Goal: Transaction & Acquisition: Purchase product/service

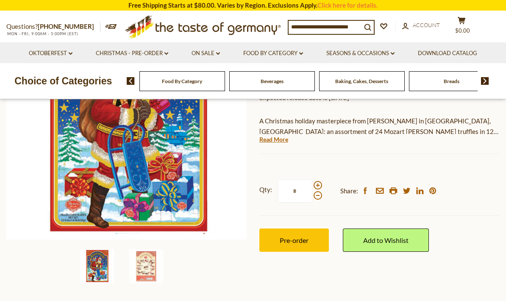
scroll to position [135, 0]
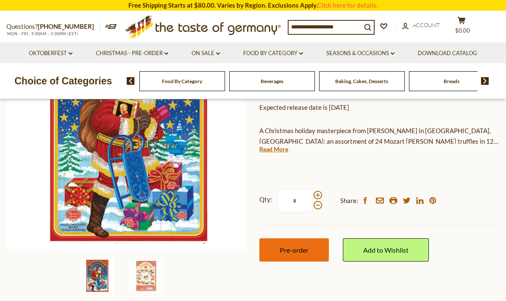
click at [304, 246] on span "Pre-order" at bounding box center [294, 250] width 29 height 8
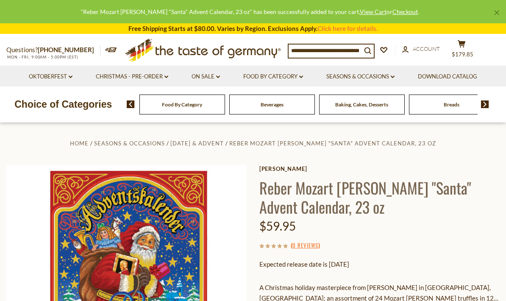
scroll to position [0, 0]
click at [468, 46] on button "cart $179.85" at bounding box center [460, 50] width 25 height 21
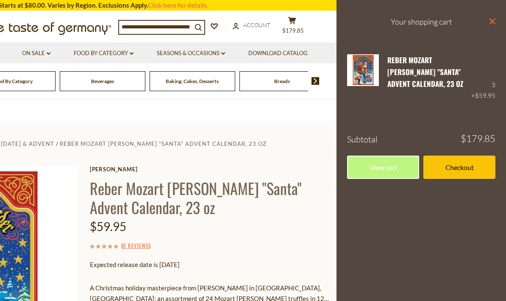
click at [492, 22] on icon "close" at bounding box center [492, 21] width 6 height 6
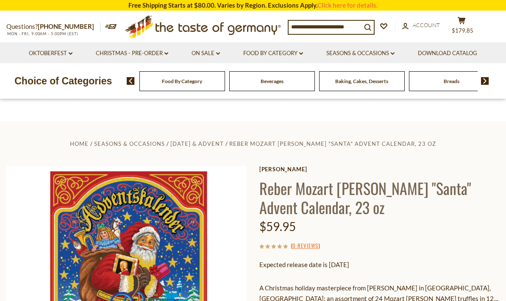
click at [191, 83] on div "Beverages" at bounding box center [182, 81] width 86 height 20
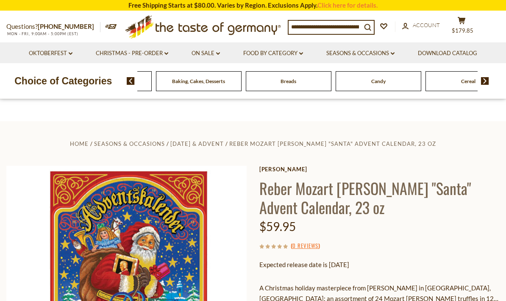
click at [62, 83] on div "Breads" at bounding box center [19, 81] width 86 height 20
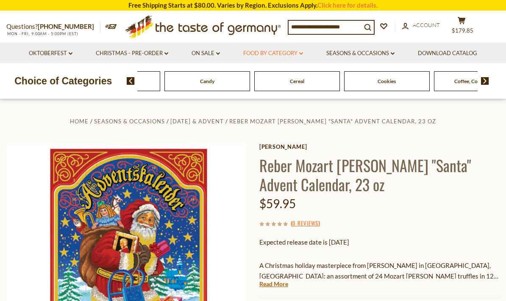
click at [289, 54] on link "Food By Category dropdown_arrow" at bounding box center [273, 53] width 60 height 9
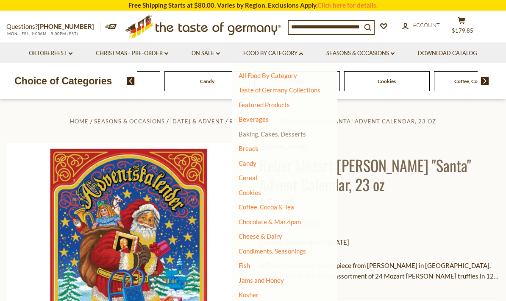
click at [287, 132] on link "Baking, Cakes, Desserts" at bounding box center [271, 134] width 67 height 8
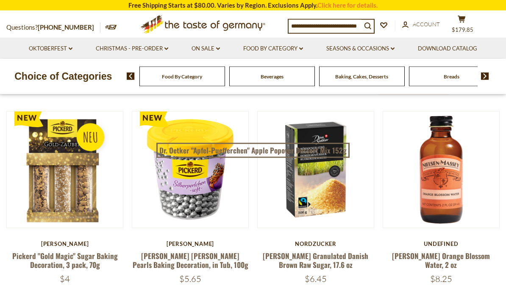
scroll to position [211, 0]
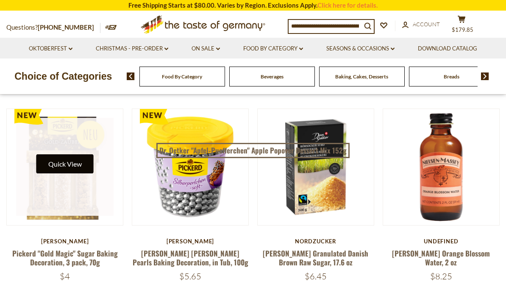
click at [51, 164] on button "Quick View" at bounding box center [64, 163] width 57 height 19
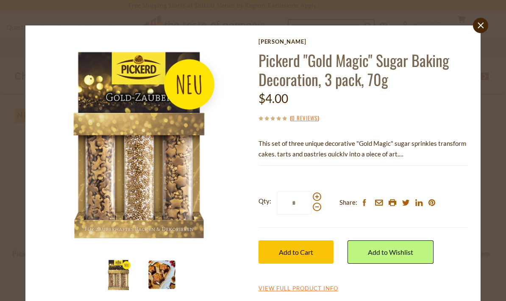
click at [161, 272] on img at bounding box center [162, 274] width 34 height 34
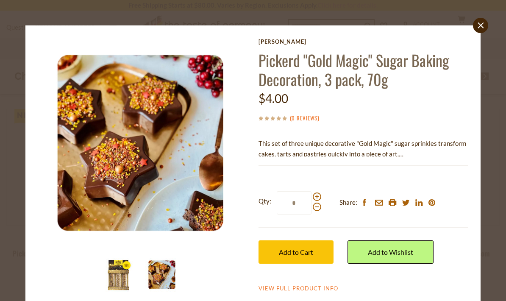
click at [116, 268] on img at bounding box center [119, 274] width 34 height 34
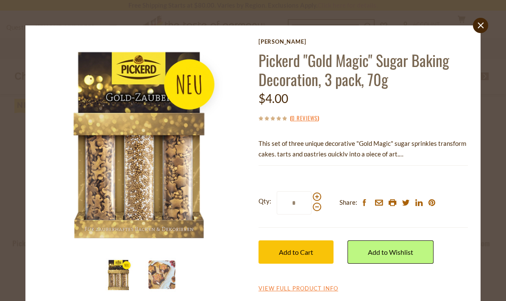
scroll to position [214, 0]
click at [175, 177] on img at bounding box center [143, 143] width 210 height 210
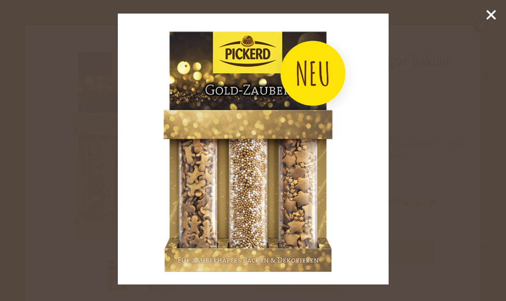
click at [490, 20] on icon at bounding box center [490, 14] width 13 height 13
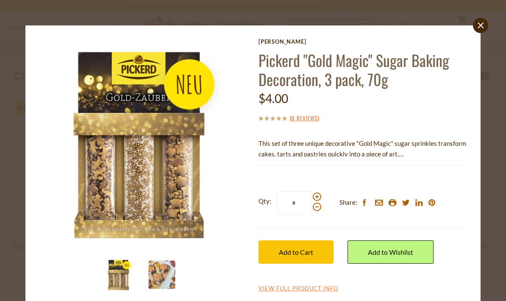
click at [474, 30] on div "close Pickerd Pickerd "Gold Magic" Sugar Baking Decoration, 3 pack, 70g $4.00 (…" at bounding box center [252, 167] width 455 height 285
click at [480, 26] on icon at bounding box center [481, 25] width 6 height 6
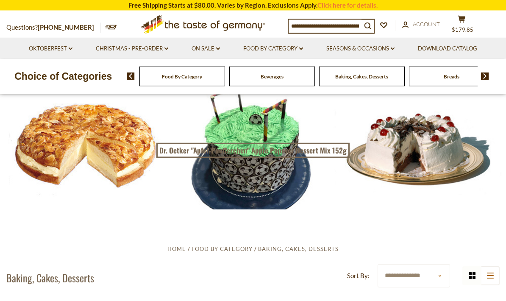
scroll to position [0, 0]
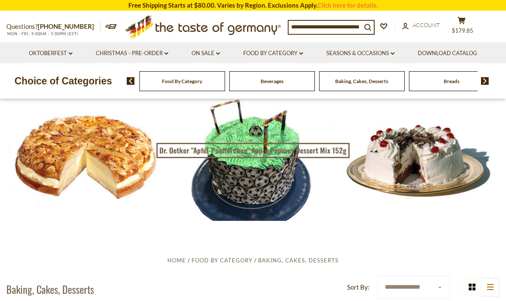
click at [225, 82] on div "Cereal" at bounding box center [182, 81] width 86 height 20
click at [291, 50] on link "Food By Category dropdown_arrow" at bounding box center [273, 53] width 60 height 9
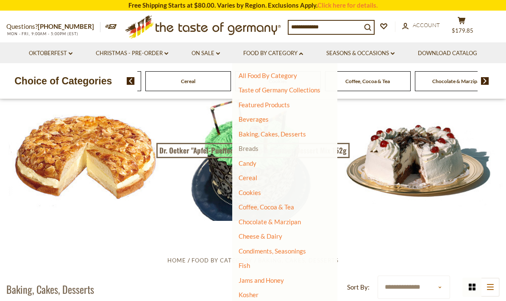
click at [248, 147] on link "Breads" at bounding box center [248, 148] width 20 height 8
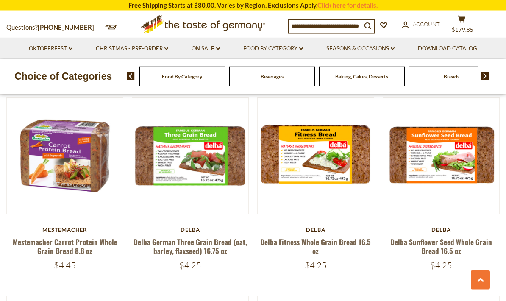
scroll to position [1244, 0]
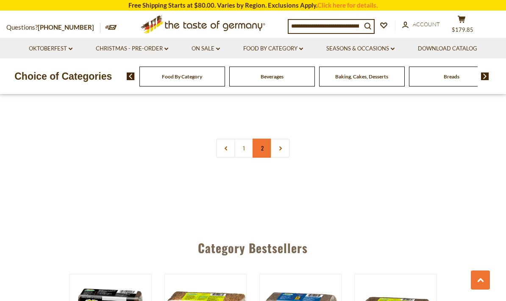
click at [264, 138] on link "2" at bounding box center [261, 147] width 19 height 19
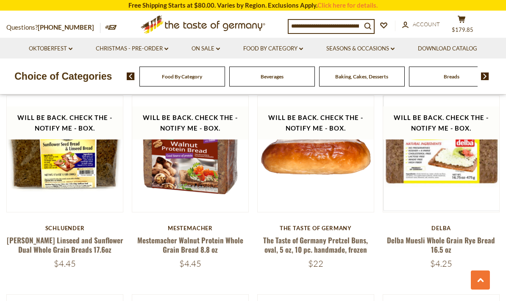
scroll to position [616, 0]
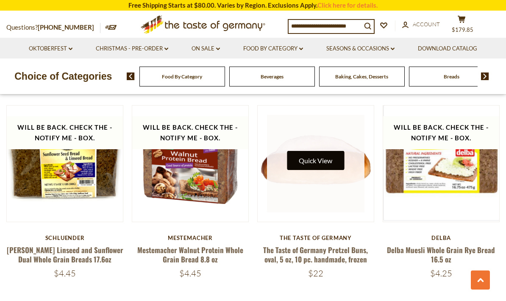
click at [326, 153] on button "Quick View" at bounding box center [315, 160] width 57 height 19
click at [310, 160] on button "Quick View" at bounding box center [315, 160] width 57 height 19
click at [324, 162] on button "Quick View" at bounding box center [315, 160] width 57 height 19
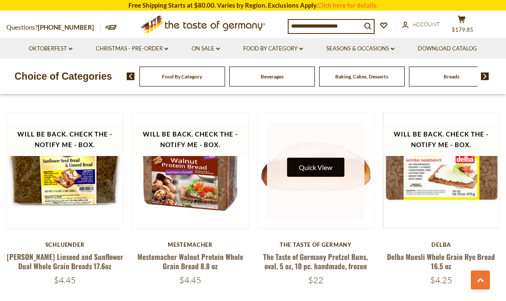
scroll to position [608, 0]
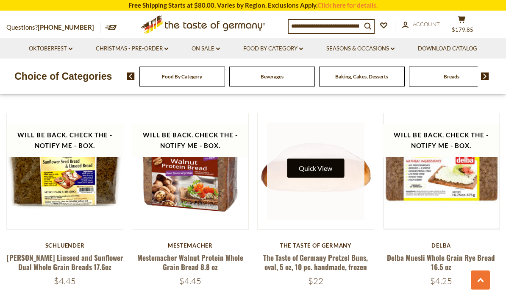
click at [328, 164] on button "Quick View" at bounding box center [315, 167] width 57 height 19
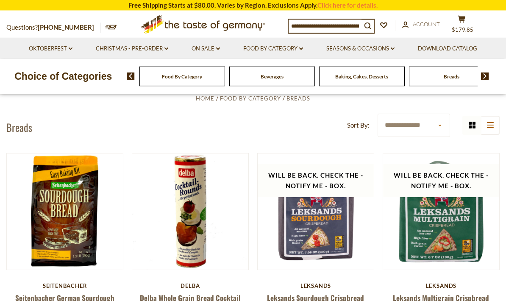
scroll to position [0, 0]
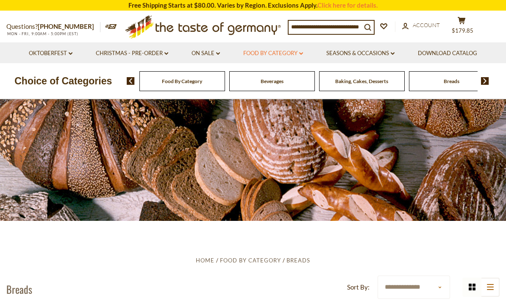
click at [282, 50] on link "Food By Category dropdown_arrow" at bounding box center [273, 53] width 60 height 9
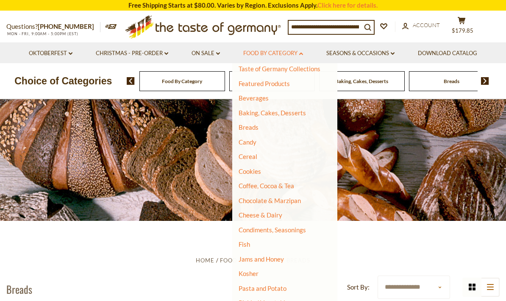
scroll to position [27, 0]
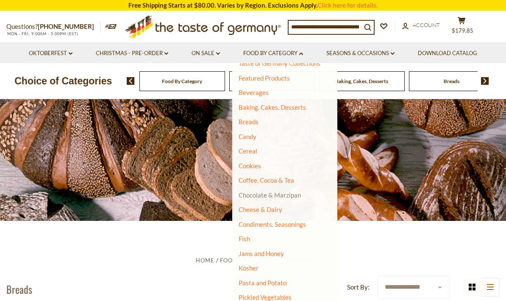
click at [295, 193] on link "Chocolate & Marzipan" at bounding box center [269, 195] width 62 height 8
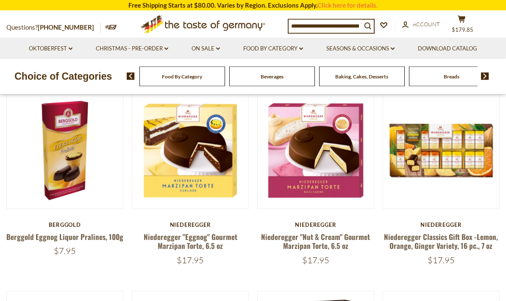
scroll to position [223, 0]
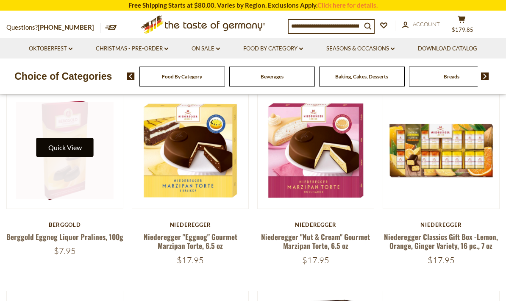
click at [53, 147] on button "Quick View" at bounding box center [64, 147] width 57 height 19
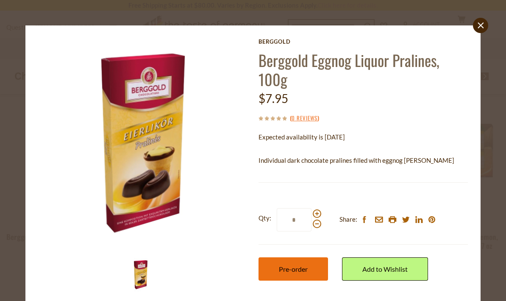
click at [299, 266] on span "Pre-order" at bounding box center [293, 269] width 29 height 8
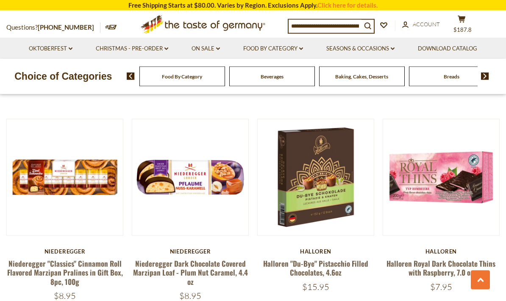
scroll to position [396, 0]
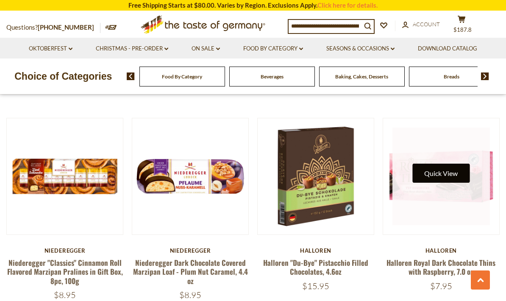
click at [450, 172] on button "Quick View" at bounding box center [440, 172] width 57 height 19
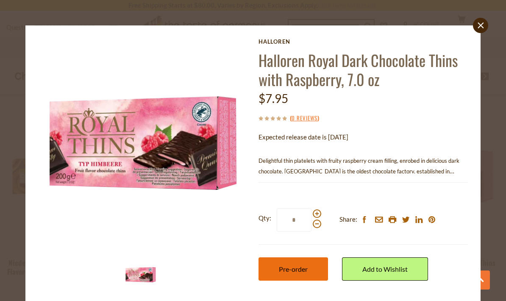
click at [295, 267] on span "Pre-order" at bounding box center [293, 269] width 29 height 8
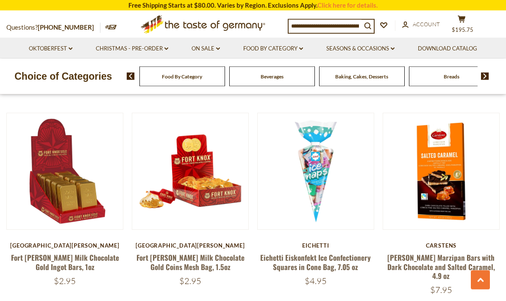
scroll to position [608, 0]
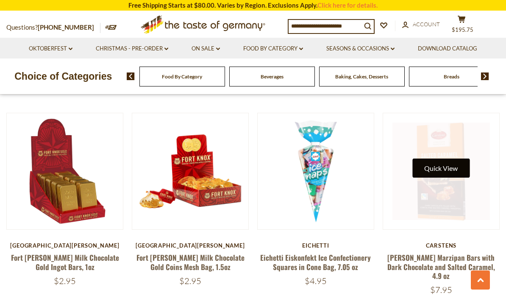
click at [447, 162] on button "Quick View" at bounding box center [440, 167] width 57 height 19
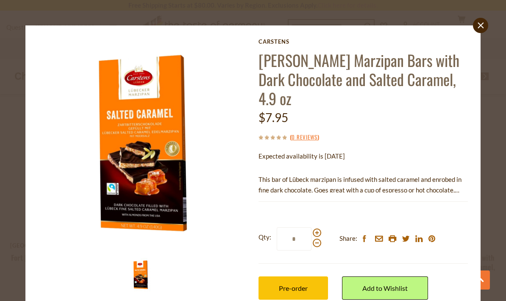
click at [448, 183] on p "This bar of Lübeck marzipan is infused with salted caramel and enrobed in fine …" at bounding box center [362, 184] width 209 height 21
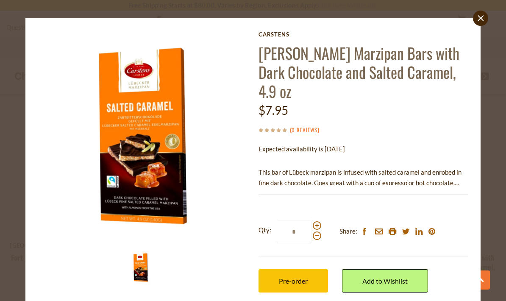
scroll to position [4, 0]
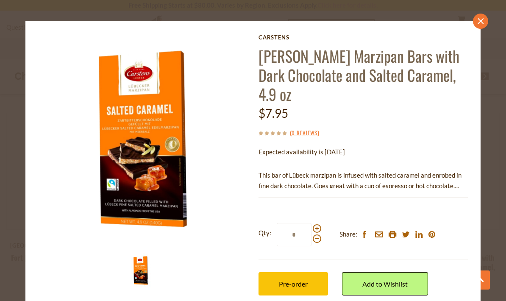
click at [482, 18] on icon "close" at bounding box center [480, 21] width 6 height 6
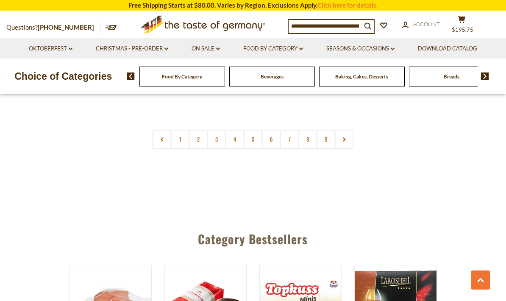
scroll to position [2054, 0]
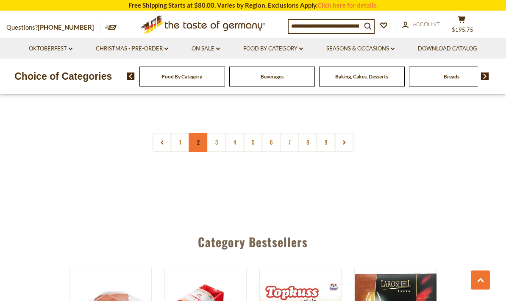
click at [199, 133] on link "2" at bounding box center [198, 142] width 19 height 19
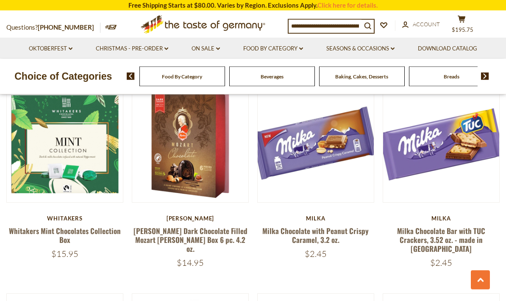
scroll to position [854, 0]
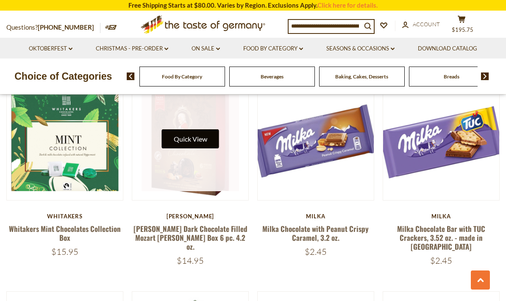
click at [178, 136] on button "Quick View" at bounding box center [190, 138] width 57 height 19
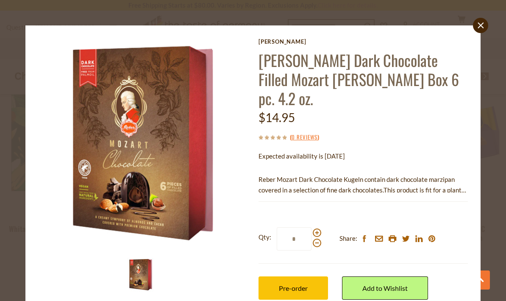
click at [450, 174] on p "Reber Mozart Dark Chocolate Kugeln contain dark chocolate marzipan covered in a…" at bounding box center [362, 184] width 209 height 21
click at [461, 174] on p "Reber Mozart Dark Chocolate Kugeln contain dark chocolate marzipan covered in a…" at bounding box center [362, 184] width 209 height 21
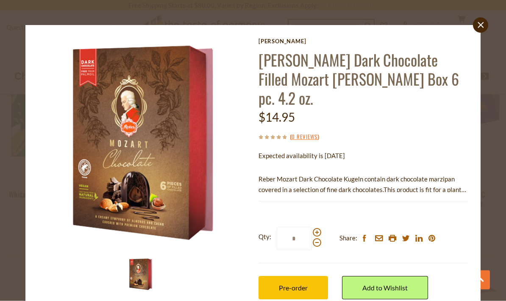
scroll to position [889, 0]
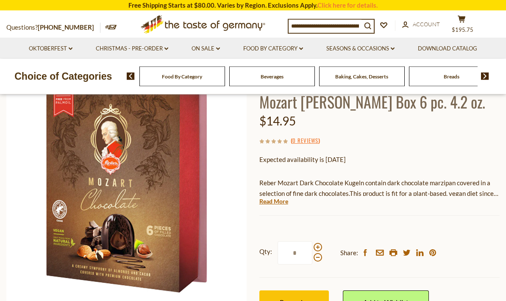
scroll to position [83, 0]
click at [283, 202] on link "Read More" at bounding box center [273, 201] width 29 height 8
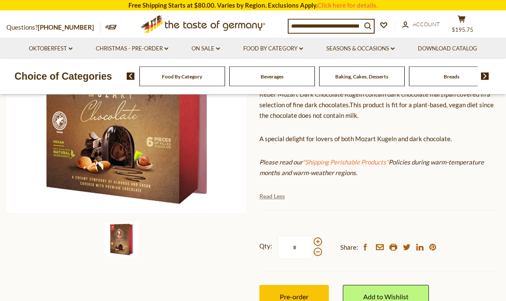
scroll to position [171, 0]
click at [296, 292] on span "Pre-order" at bounding box center [294, 296] width 29 height 8
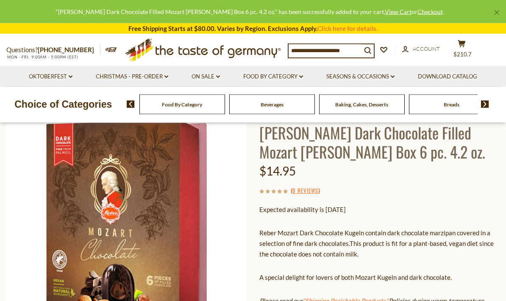
scroll to position [0, 0]
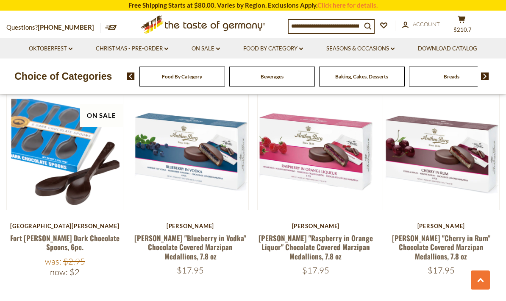
scroll to position [1871, 0]
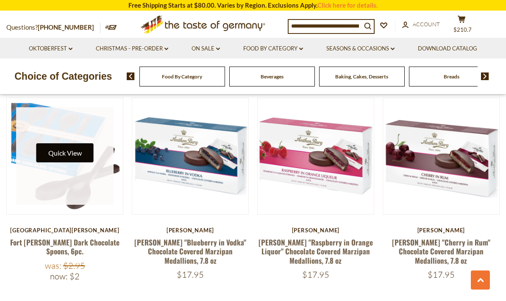
click at [59, 143] on button "Quick View" at bounding box center [64, 152] width 57 height 19
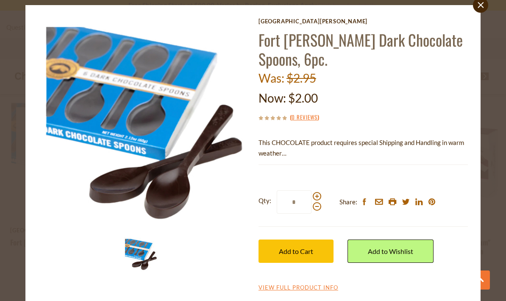
scroll to position [17, 0]
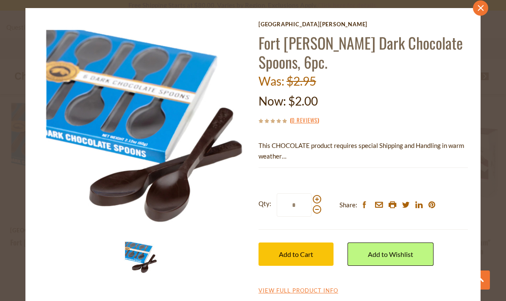
click at [479, 10] on icon "close" at bounding box center [480, 8] width 6 height 6
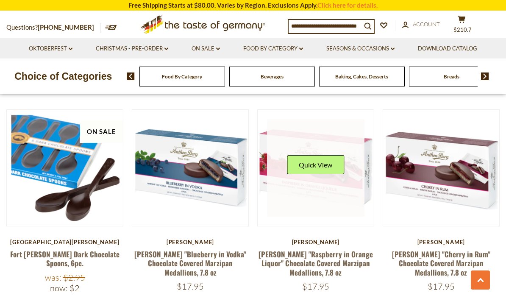
scroll to position [1853, 0]
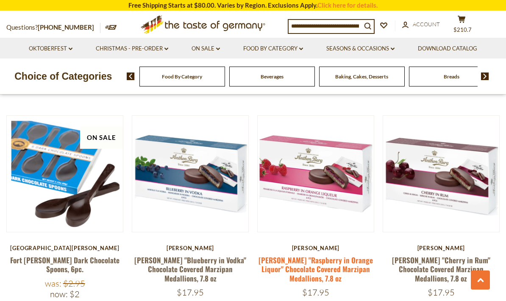
click at [332, 255] on link "[PERSON_NAME] "Raspberry in Orange Liquor" Chocolate Covered Marzipan Medallion…" at bounding box center [315, 269] width 114 height 29
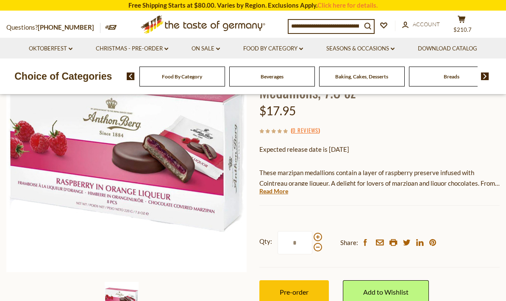
scroll to position [114, 0]
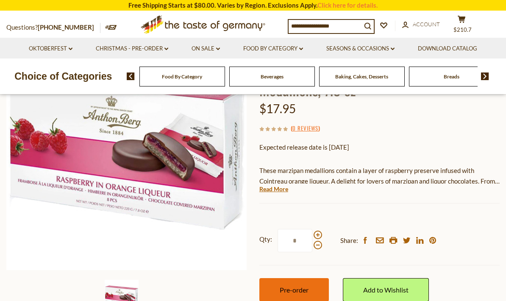
click at [307, 293] on button "Pre-order" at bounding box center [293, 289] width 69 height 23
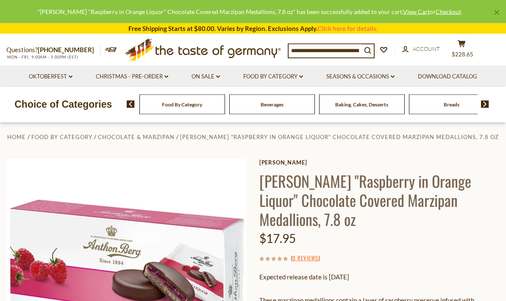
scroll to position [0, 0]
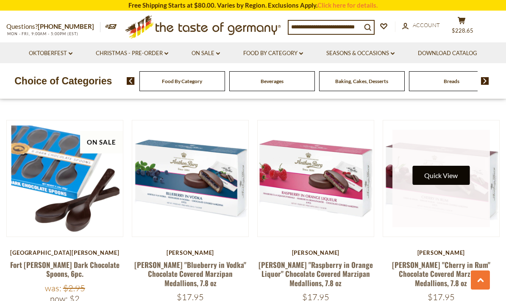
click at [449, 166] on button "Quick View" at bounding box center [440, 175] width 57 height 19
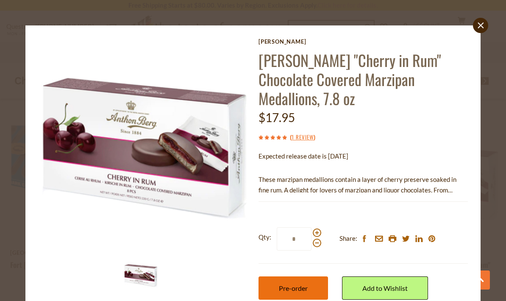
click at [303, 279] on button "Pre-order" at bounding box center [292, 287] width 69 height 23
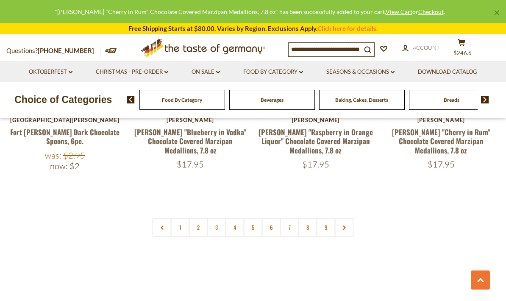
scroll to position [2018, 0]
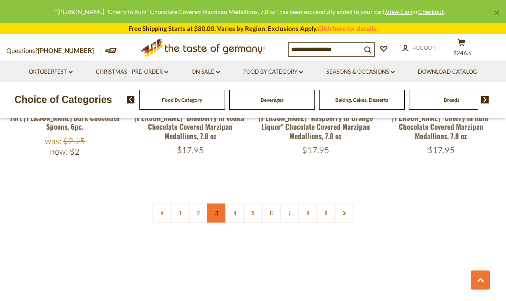
click at [219, 203] on link "3" at bounding box center [216, 212] width 19 height 19
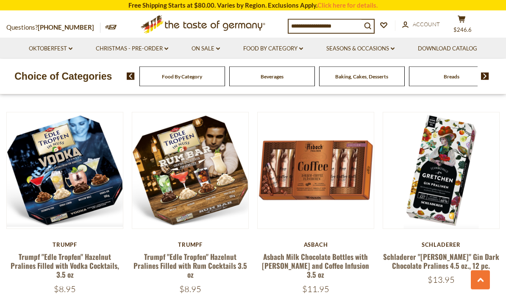
scroll to position [827, 0]
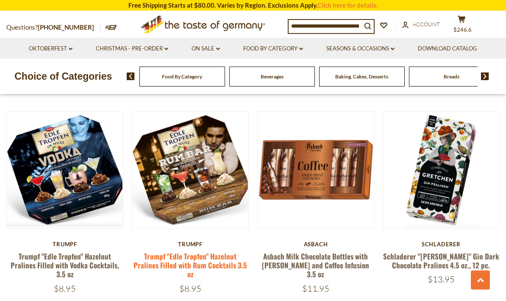
click at [206, 251] on link "Trumpf "Edle Tropfen" Hazelnut Pralines Filled with Rum Cocktails 3.5 oz" at bounding box center [189, 265] width 113 height 29
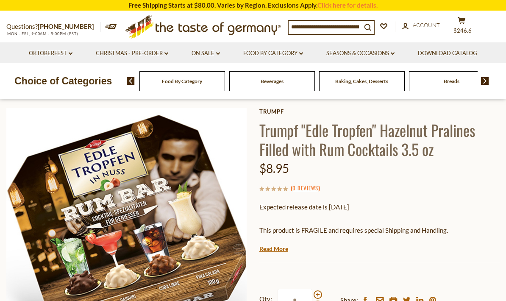
scroll to position [30, 0]
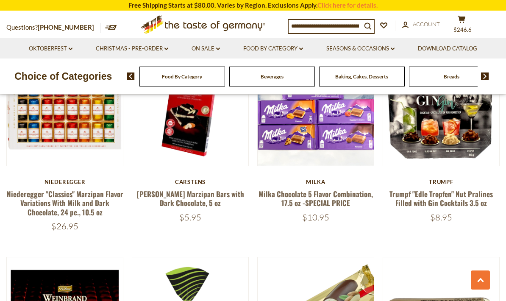
scroll to position [1306, 0]
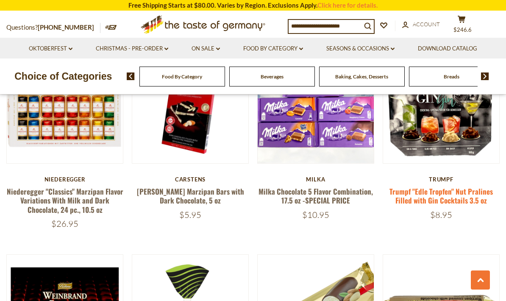
click at [465, 186] on link "Trumpf "Edle Tropfen" Nut Pralines Filled with Gin Cocktails 3.5 oz" at bounding box center [440, 195] width 103 height 19
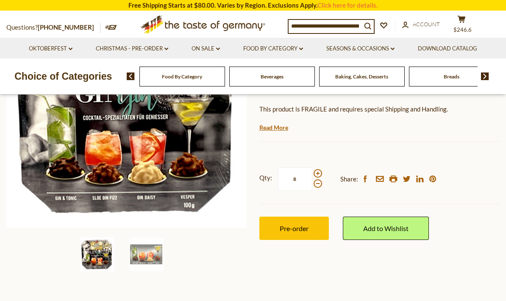
scroll to position [138, 0]
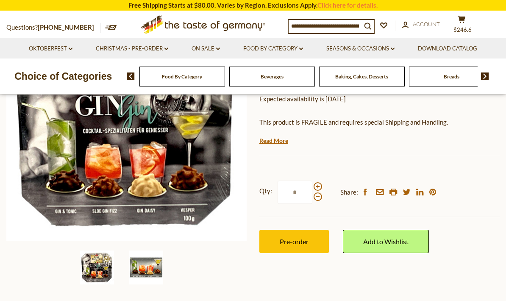
click at [140, 262] on img at bounding box center [146, 267] width 34 height 34
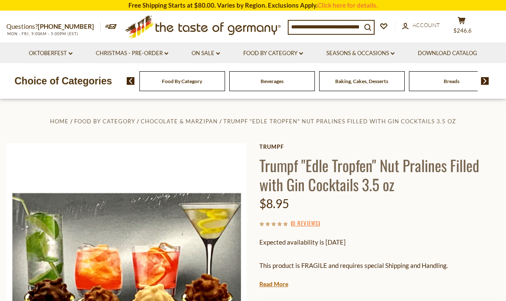
scroll to position [7, 0]
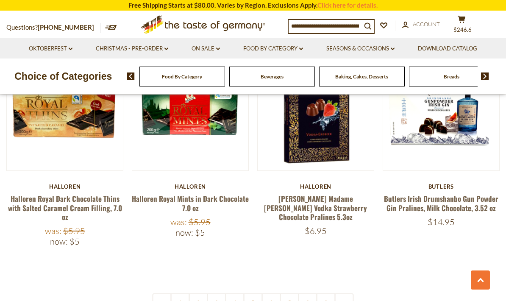
scroll to position [1922, 0]
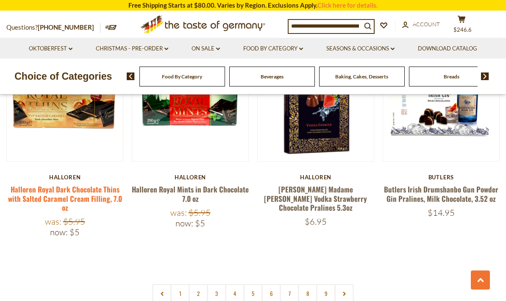
click at [31, 184] on link "Halloren Royal Dark Chocolate Thins with Salted Caramel Cream Filling, 7.0 oz" at bounding box center [65, 198] width 114 height 29
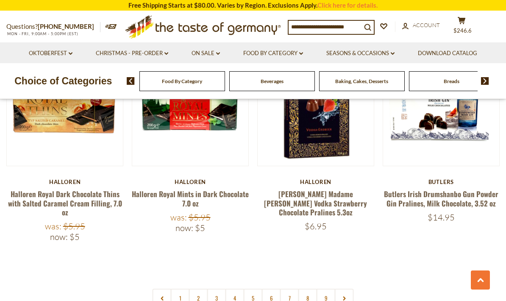
scroll to position [2001, 0]
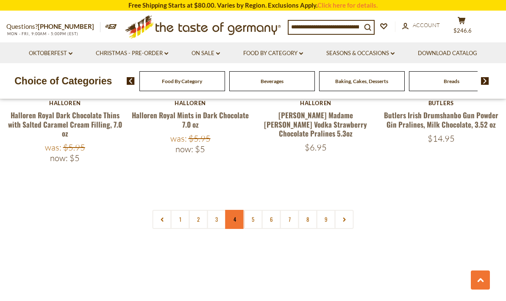
click at [236, 210] on link "4" at bounding box center [234, 219] width 19 height 19
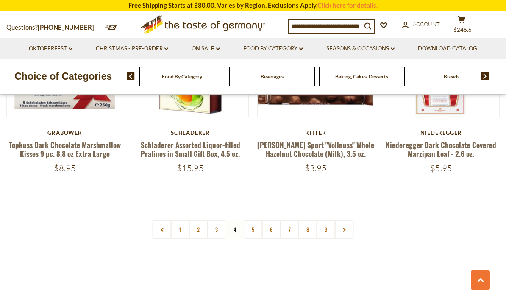
scroll to position [1966, 0]
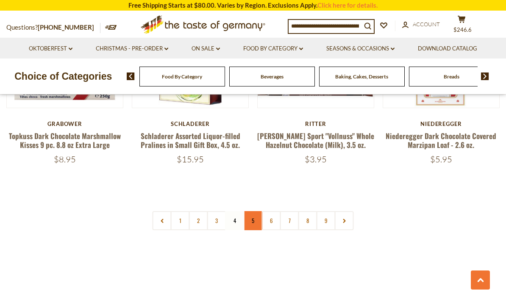
click at [254, 211] on link "5" at bounding box center [253, 220] width 19 height 19
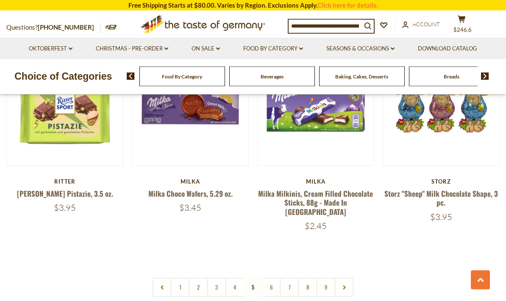
scroll to position [1875, 0]
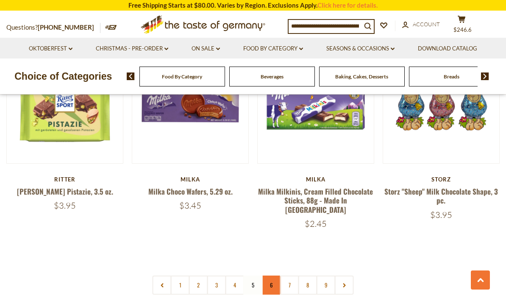
click at [273, 275] on link "6" at bounding box center [271, 284] width 19 height 19
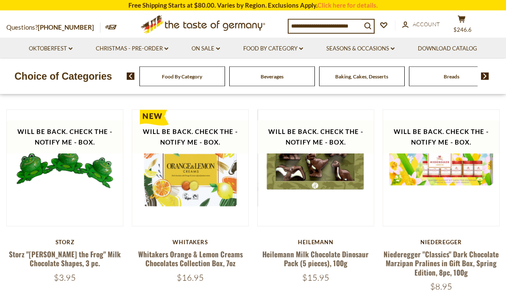
scroll to position [205, 0]
click at [15, 276] on div "$3.95" at bounding box center [64, 277] width 117 height 11
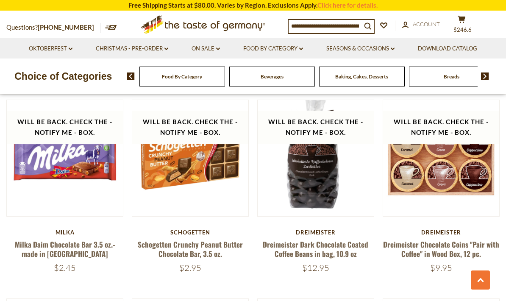
scroll to position [1241, 0]
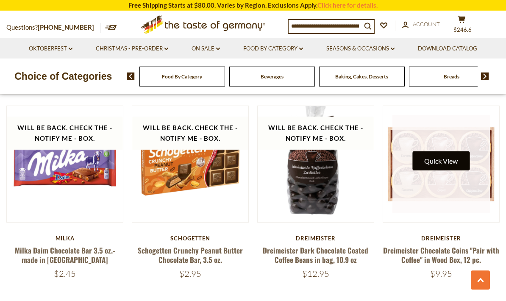
click at [448, 157] on button "Quick View" at bounding box center [440, 160] width 57 height 19
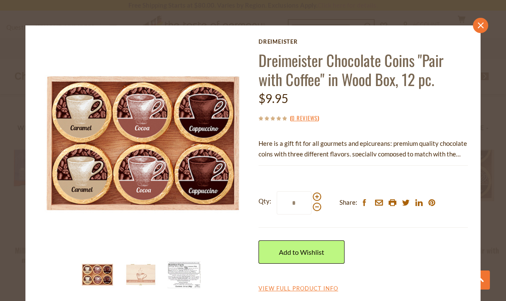
click at [482, 28] on icon at bounding box center [481, 25] width 6 height 6
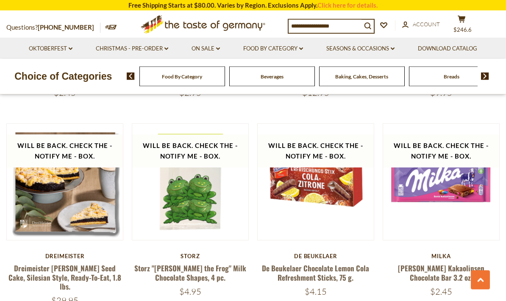
scroll to position [1422, 0]
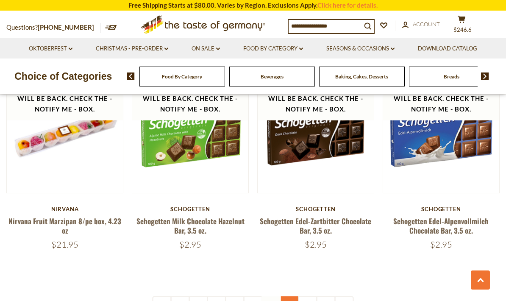
click at [290, 296] on link "7" at bounding box center [289, 305] width 19 height 19
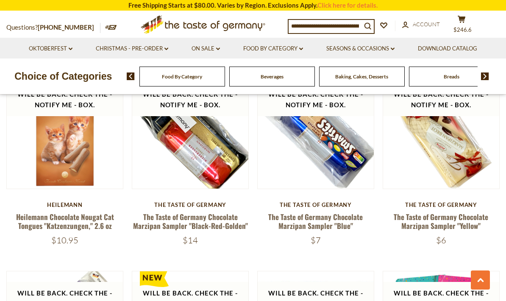
scroll to position [1042, 0]
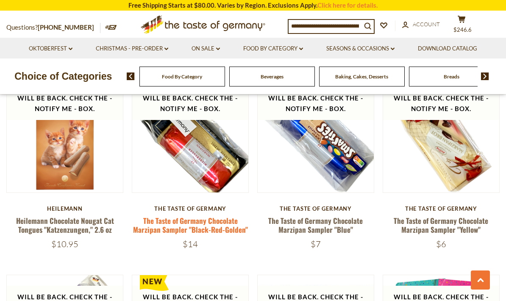
click at [161, 215] on link "The Taste of Germany Chocolate Marzipan Sampler "Black-Red-Golden"" at bounding box center [190, 224] width 115 height 19
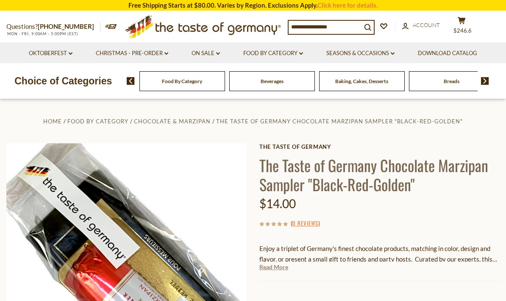
click at [268, 264] on link "Read More" at bounding box center [273, 267] width 29 height 8
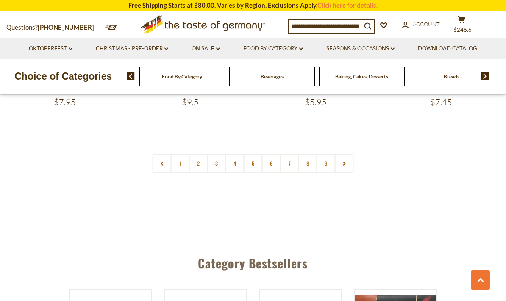
scroll to position [1991, 0]
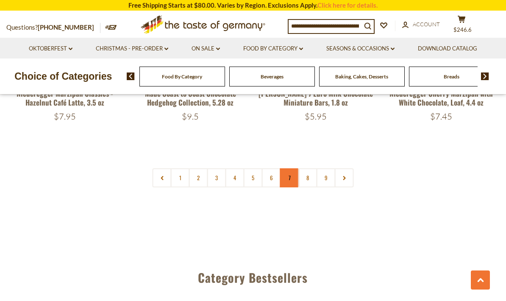
click at [288, 168] on link "7" at bounding box center [289, 177] width 19 height 19
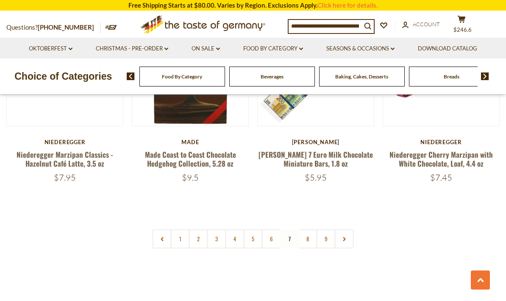
scroll to position [1927, 0]
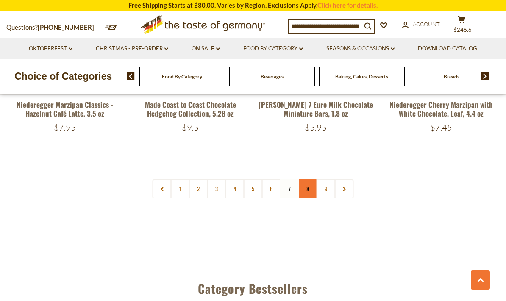
click at [307, 179] on link "8" at bounding box center [307, 188] width 19 height 19
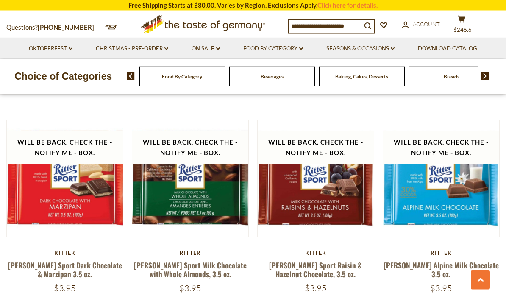
scroll to position [1610, 0]
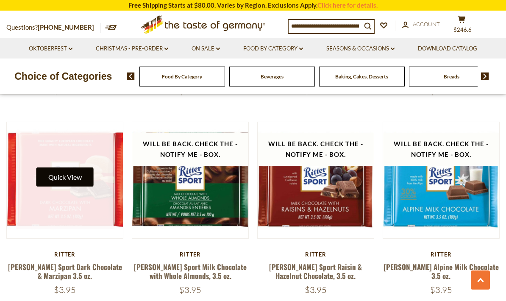
click at [58, 167] on button "Quick View" at bounding box center [64, 176] width 57 height 19
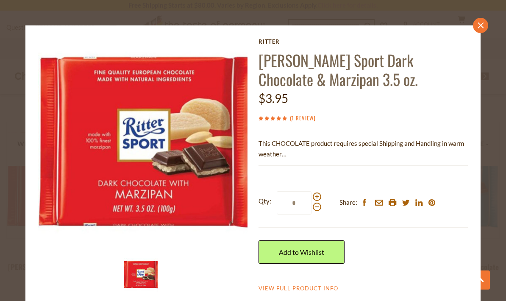
click at [480, 27] on icon "close" at bounding box center [480, 25] width 6 height 6
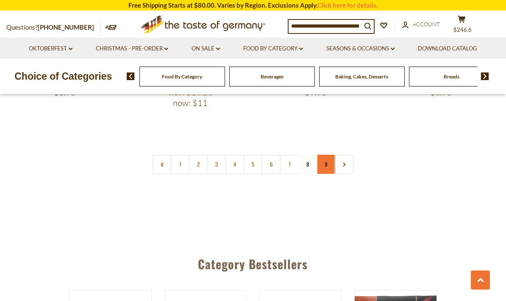
click at [327, 155] on link "9" at bounding box center [325, 164] width 19 height 19
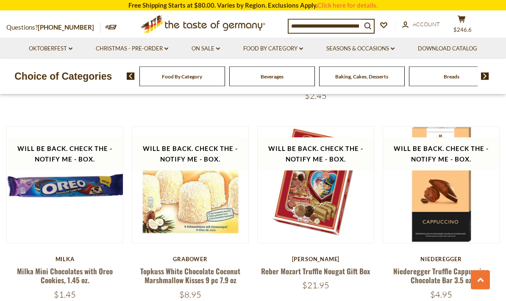
scroll to position [804, 0]
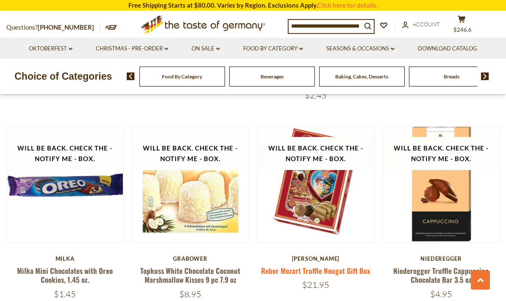
click at [352, 265] on link "Reber Mozart Truffle Nougat Gift Box" at bounding box center [315, 270] width 109 height 11
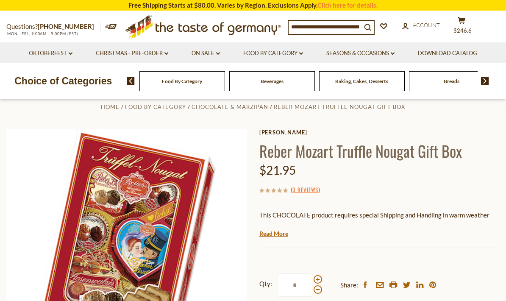
scroll to position [5, 0]
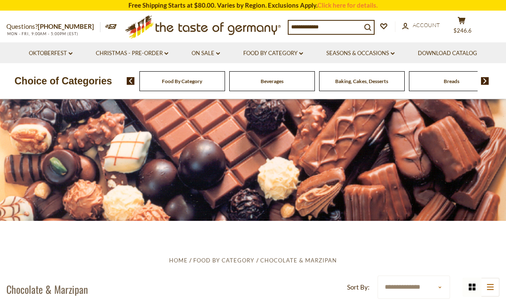
click at [329, 21] on input at bounding box center [324, 27] width 73 height 12
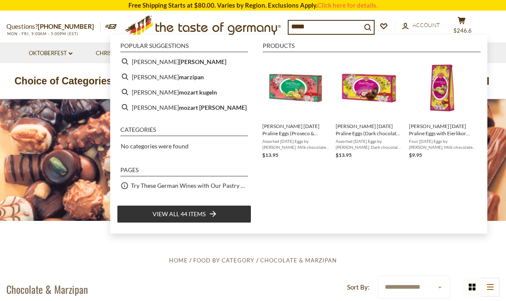
click at [179, 61] on b "[PERSON_NAME]" at bounding box center [202, 62] width 47 height 10
type input "**********"
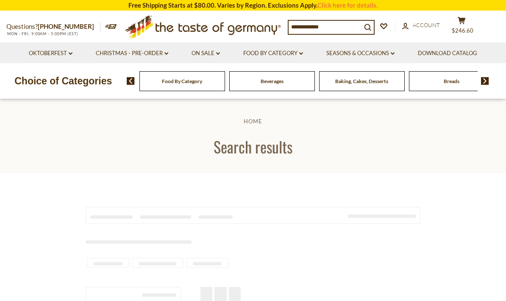
type input "**********"
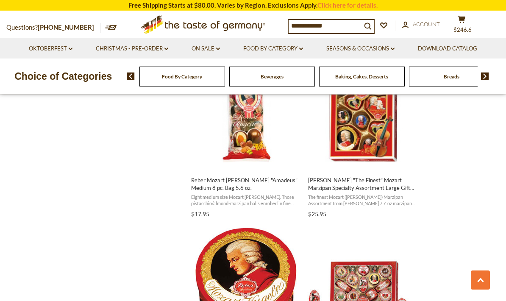
scroll to position [593, 0]
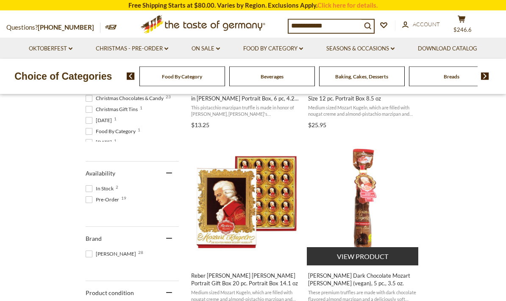
scroll to position [300, 0]
click at [399, 276] on span "[PERSON_NAME] Dark Chocolate Mozart [PERSON_NAME] (vegan), 5 pc., 3.5 oz." at bounding box center [363, 278] width 110 height 15
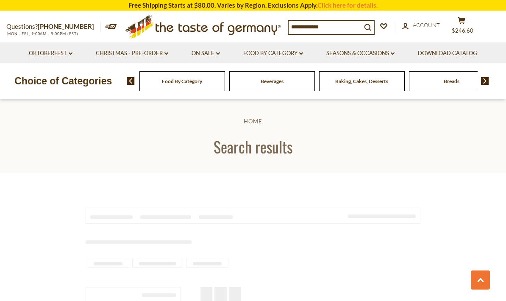
type input "**********"
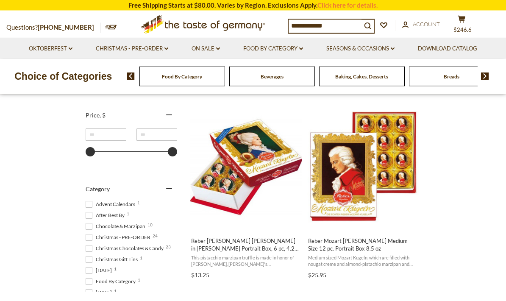
scroll to position [150, 0]
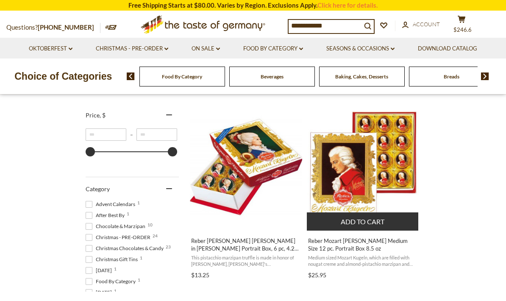
click at [394, 180] on img "Reber Mozart Kugel Medium Size 12 pc. Portrait Box 8.5 oz" at bounding box center [363, 167] width 112 height 112
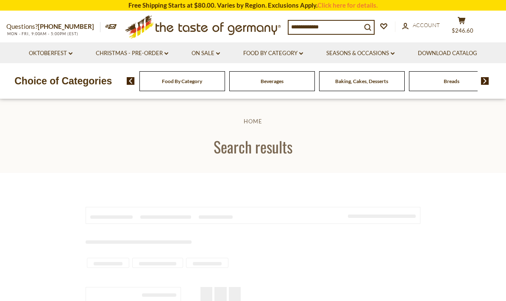
type input "**********"
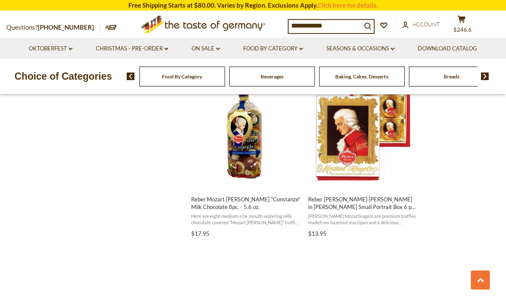
scroll to position [1298, 0]
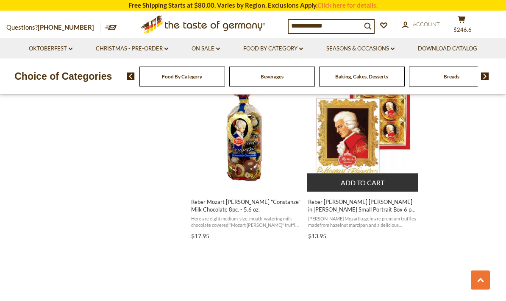
click at [382, 202] on span "Reber [PERSON_NAME] [PERSON_NAME] in [PERSON_NAME] Small Portrait Box 6 pc. 4.2…" at bounding box center [363, 205] width 110 height 15
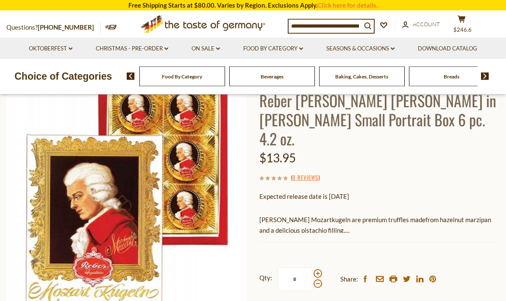
scroll to position [76, 0]
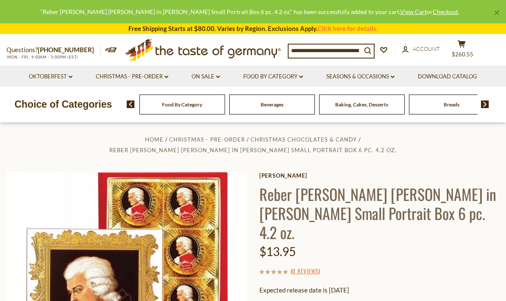
scroll to position [0, 0]
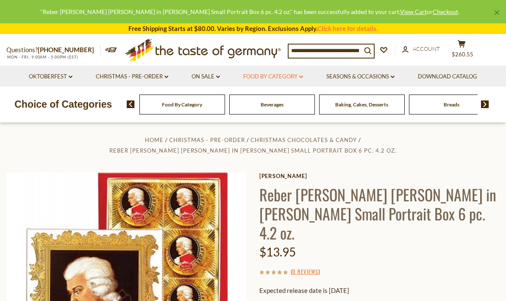
click at [293, 79] on link "Food By Category dropdown_arrow" at bounding box center [273, 76] width 60 height 9
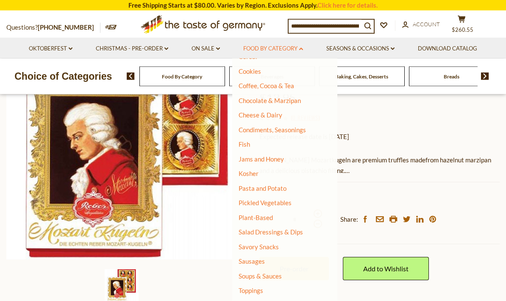
scroll to position [130, 0]
click at [261, 257] on link "Sausages" at bounding box center [251, 261] width 26 height 8
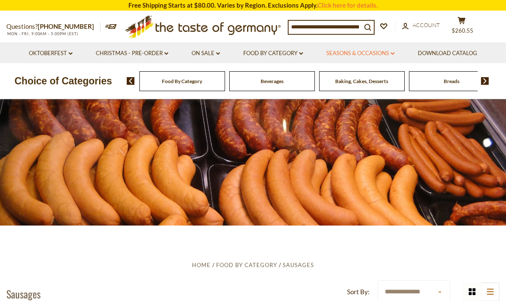
click at [393, 50] on link "Seasons & Occasions dropdown_arrow" at bounding box center [360, 53] width 68 height 9
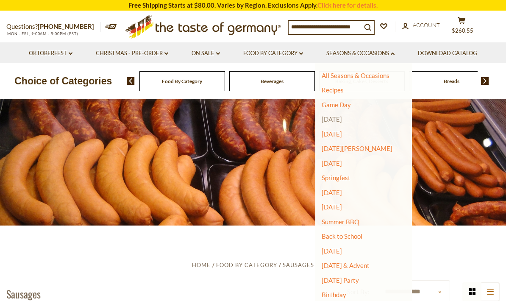
click at [342, 121] on link "[DATE]" at bounding box center [331, 119] width 20 height 8
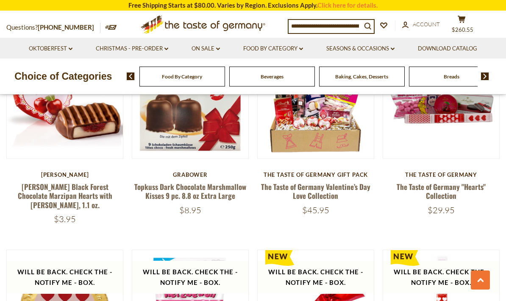
scroll to position [896, 0]
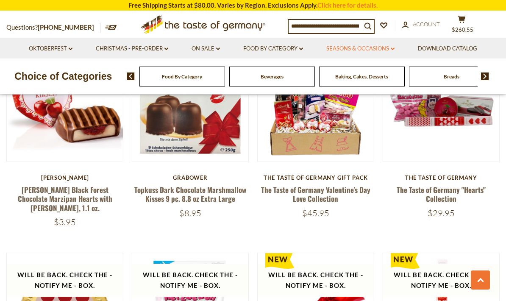
click at [390, 50] on link "Seasons & Occasions dropdown_arrow" at bounding box center [360, 48] width 68 height 9
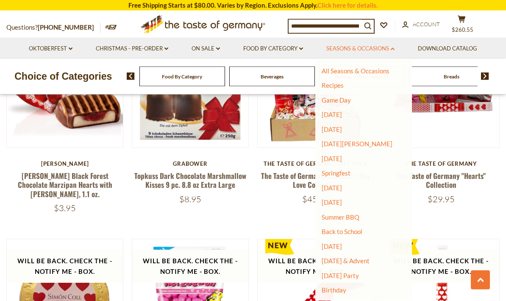
scroll to position [910, 0]
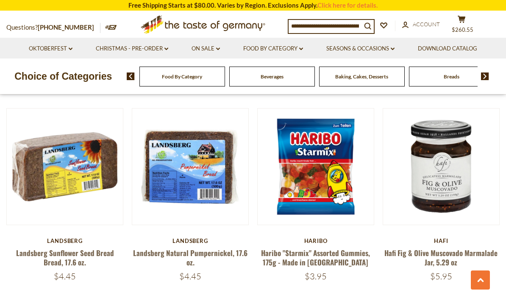
scroll to position [419, 0]
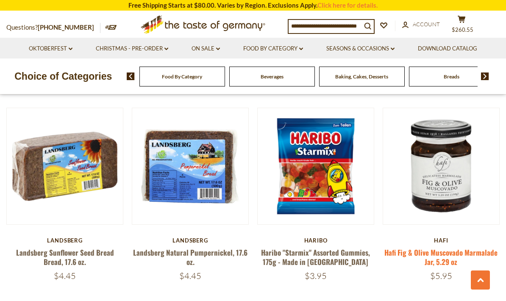
click at [484, 254] on link "Hafi Fig & Olive Muscovado Marmalade Jar, 5.29 oz" at bounding box center [440, 256] width 113 height 19
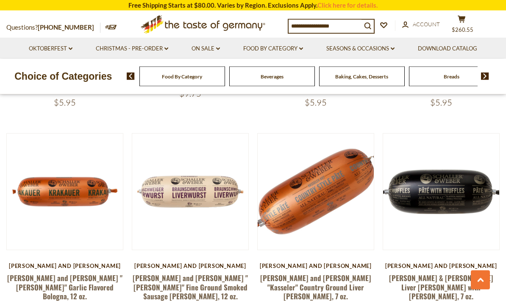
scroll to position [1200, 0]
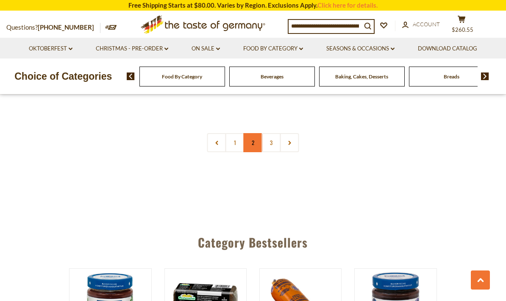
click at [249, 133] on link "2" at bounding box center [253, 142] width 19 height 19
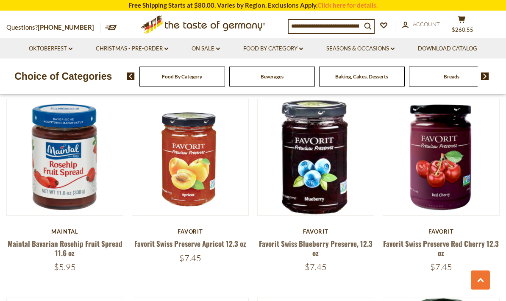
scroll to position [1027, 0]
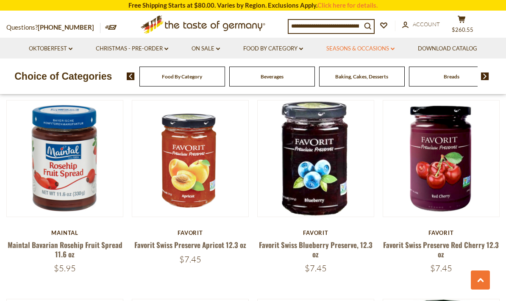
click at [394, 48] on icon at bounding box center [392, 48] width 4 height 3
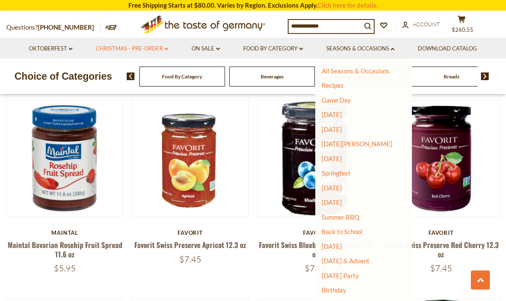
click at [158, 50] on link "Christmas - PRE-ORDER dropdown_arrow" at bounding box center [132, 48] width 72 height 9
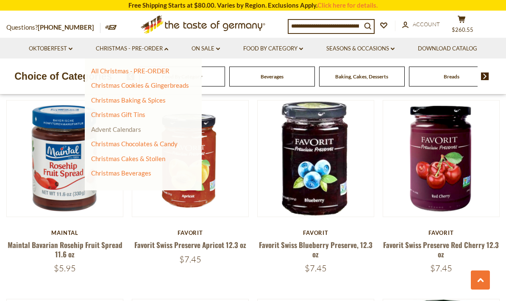
click at [94, 129] on link "Advent Calendars" at bounding box center [116, 129] width 50 height 8
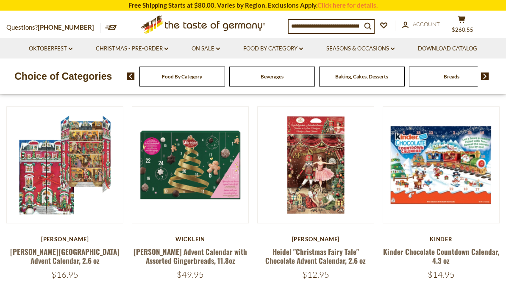
scroll to position [86, 0]
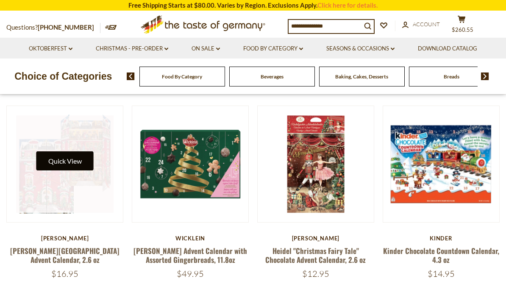
click at [63, 157] on button "Quick View" at bounding box center [64, 160] width 57 height 19
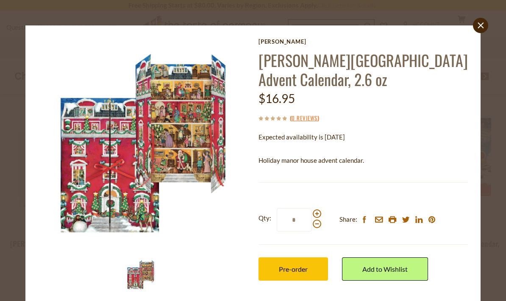
scroll to position [91, 0]
click at [108, 187] on img at bounding box center [143, 143] width 210 height 210
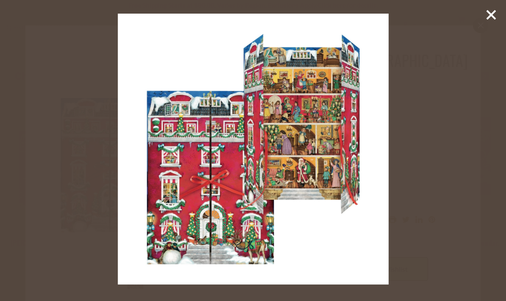
click at [488, 18] on line at bounding box center [491, 15] width 8 height 8
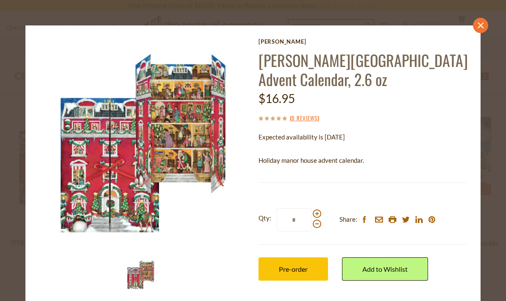
click at [476, 24] on link "close" at bounding box center [480, 25] width 15 height 15
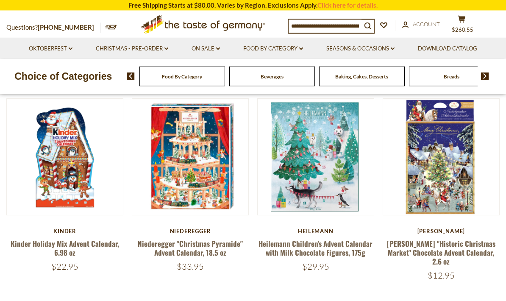
scroll to position [288, 0]
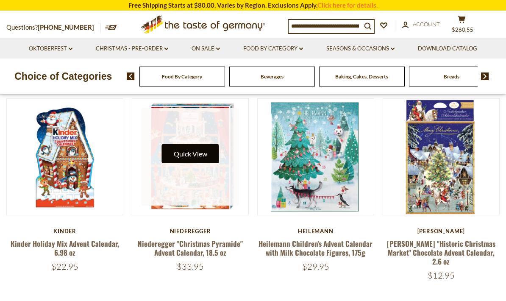
click at [172, 152] on button "Quick View" at bounding box center [190, 153] width 57 height 19
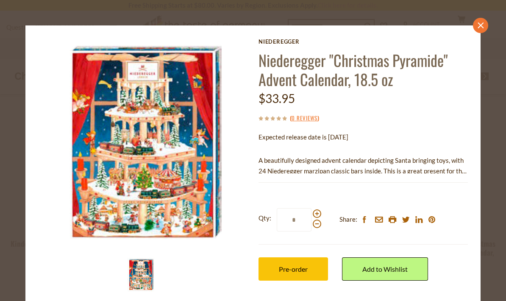
click at [477, 25] on link "close" at bounding box center [480, 25] width 15 height 15
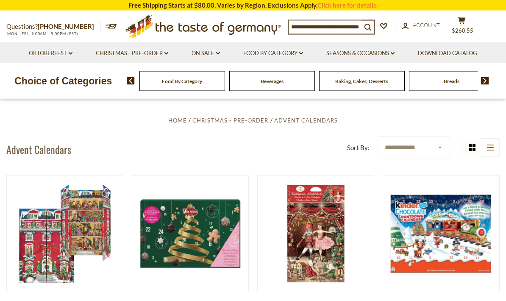
scroll to position [0, 0]
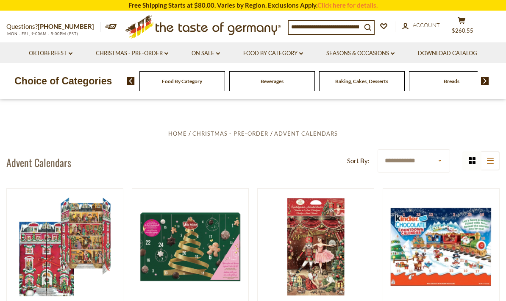
click at [487, 26] on div "Compare Compare up to 4 items: Clear Selection Compare search_icon search_icon …" at bounding box center [393, 27] width 210 height 21
click at [47, 50] on link "Oktoberfest dropdown_arrow" at bounding box center [51, 53] width 44 height 9
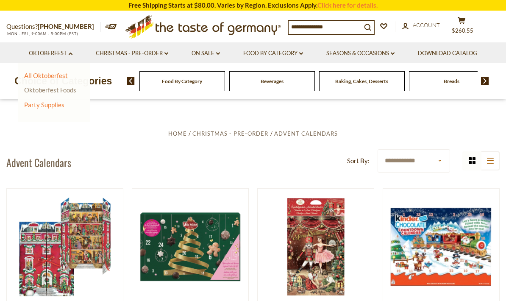
click at [38, 90] on link "Oktoberfest Foods" at bounding box center [50, 90] width 52 height 8
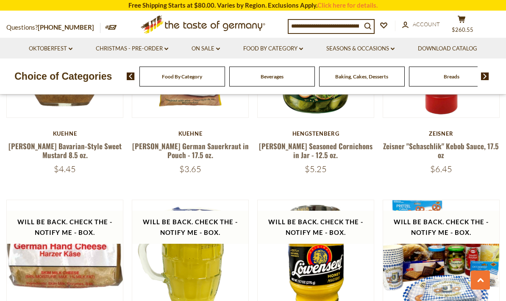
scroll to position [1001, 0]
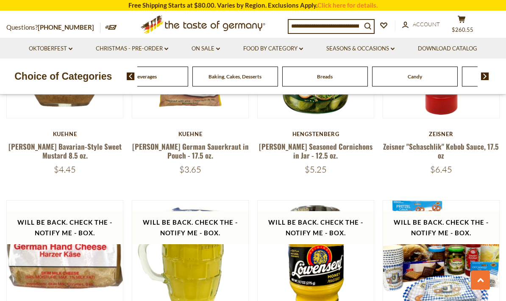
click at [98, 77] on div "Breads" at bounding box center [56, 76] width 86 height 20
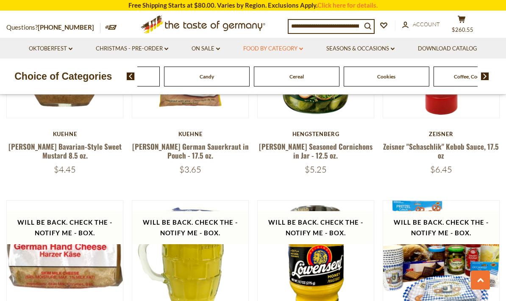
click at [290, 50] on link "Food By Category dropdown_arrow" at bounding box center [273, 48] width 60 height 9
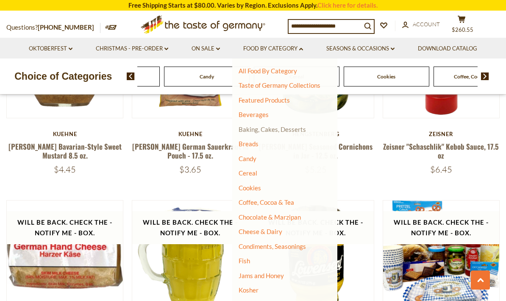
click at [285, 129] on link "Baking, Cakes, Desserts" at bounding box center [271, 129] width 67 height 8
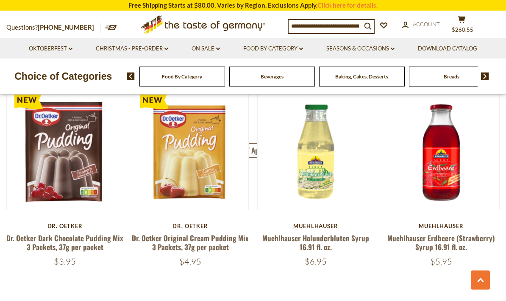
scroll to position [1834, 0]
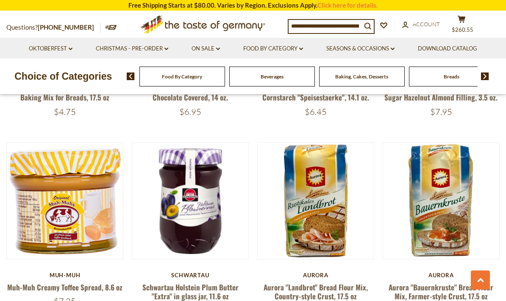
scroll to position [1576, 0]
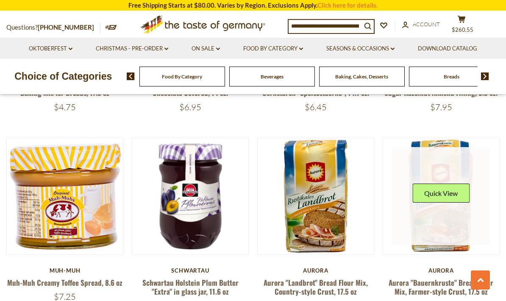
click at [460, 210] on link at bounding box center [440, 195] width 97 height 97
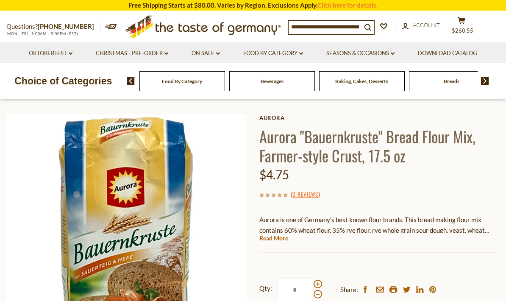
scroll to position [32, 0]
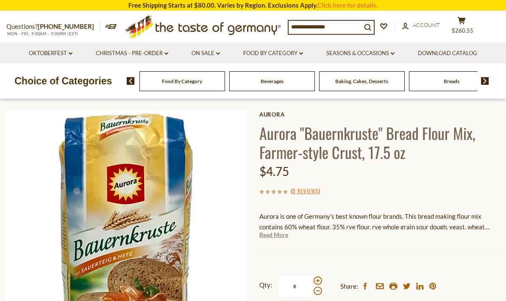
click at [278, 233] on link "Read More" at bounding box center [273, 234] width 29 height 8
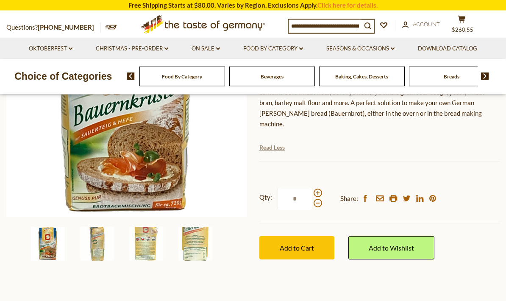
scroll to position [168, 0]
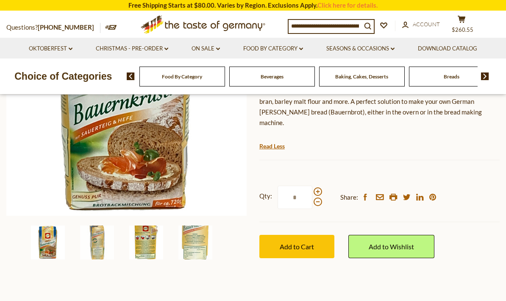
click at [147, 246] on img at bounding box center [146, 242] width 34 height 34
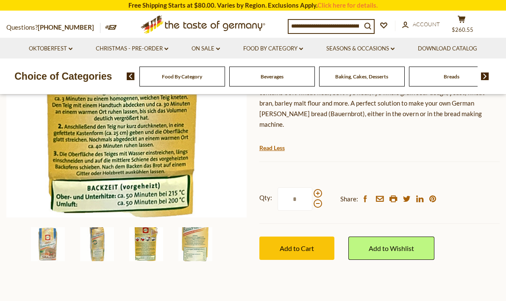
scroll to position [163, 0]
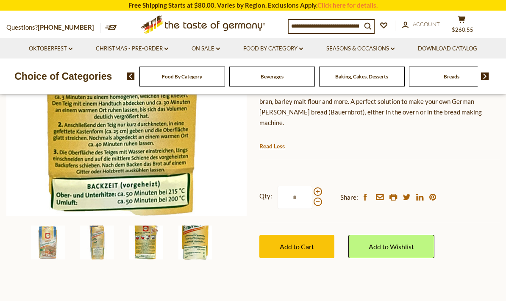
click at [198, 243] on img at bounding box center [195, 242] width 34 height 34
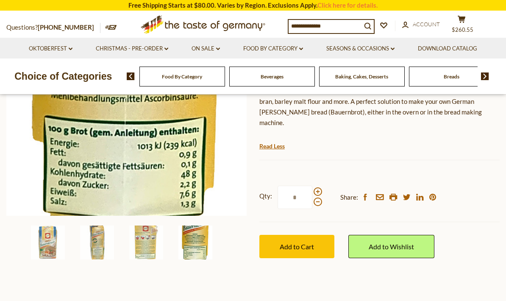
scroll to position [197, 0]
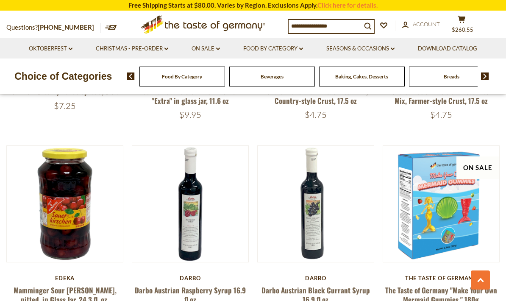
scroll to position [1771, 0]
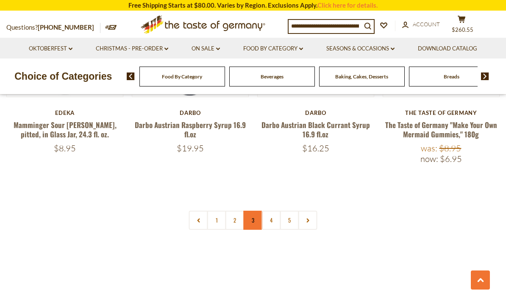
click at [255, 210] on link "3" at bounding box center [253, 219] width 19 height 19
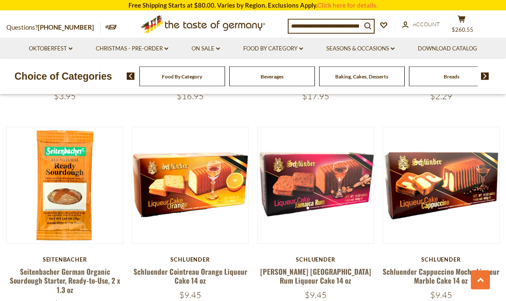
scroll to position [596, 0]
click at [88, 269] on link "Seitenbacher German Organic Sourdough Starter, Ready-to-Use, 2 x 1.3 oz" at bounding box center [65, 280] width 111 height 29
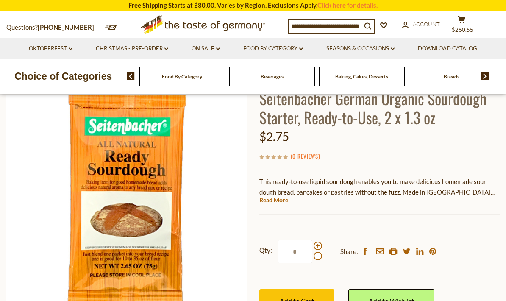
scroll to position [70, 0]
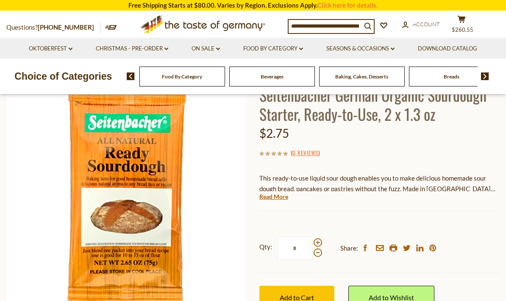
click at [321, 232] on div "Qty: * Share: facebook email printer twitter linkedin pinterest" at bounding box center [379, 248] width 240 height 49
click at [319, 238] on span at bounding box center [317, 242] width 8 height 8
click at [312, 238] on input "*" at bounding box center [294, 247] width 35 height 23
type input "*"
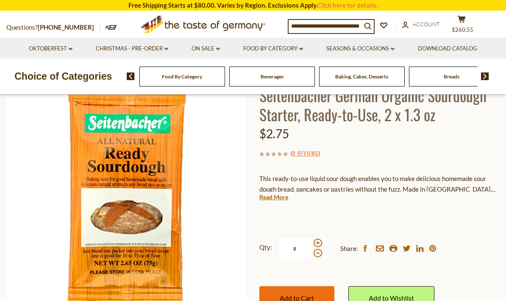
click at [323, 286] on button "Add to Cart" at bounding box center [296, 297] width 75 height 23
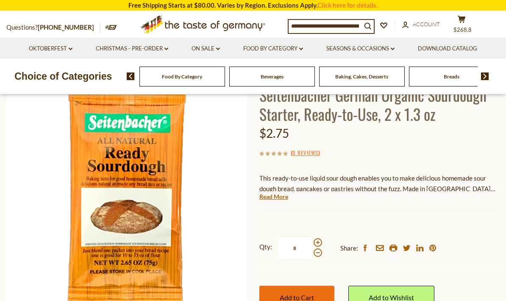
scroll to position [104, 0]
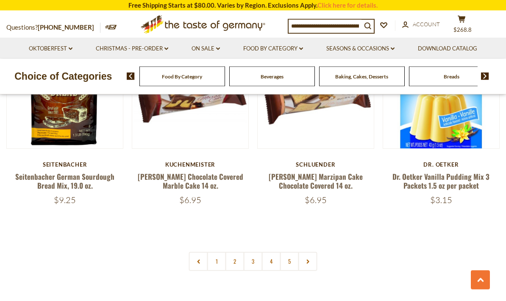
scroll to position [1911, 0]
click at [272, 252] on link "4" at bounding box center [271, 261] width 19 height 19
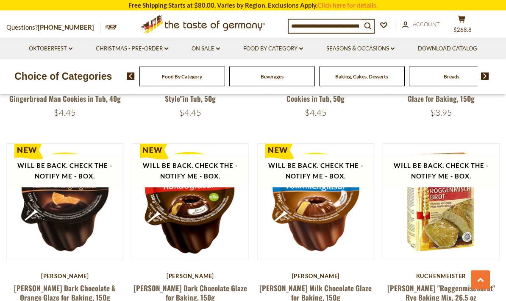
scroll to position [1798, 0]
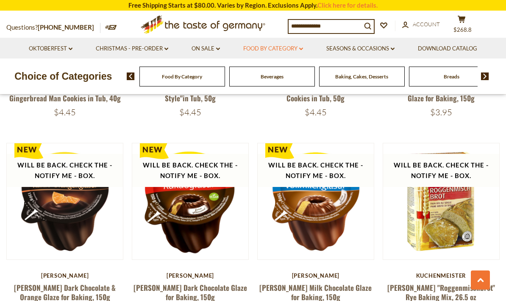
click at [294, 49] on link "Food By Category dropdown_arrow" at bounding box center [273, 48] width 60 height 9
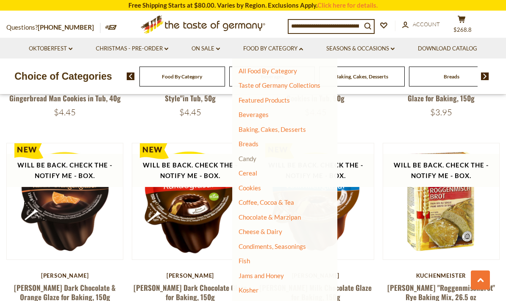
click at [252, 155] on link "Candy" at bounding box center [247, 159] width 18 height 8
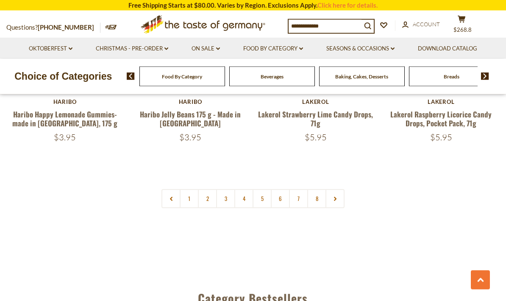
scroll to position [2006, 0]
click at [210, 189] on link "2" at bounding box center [207, 198] width 19 height 19
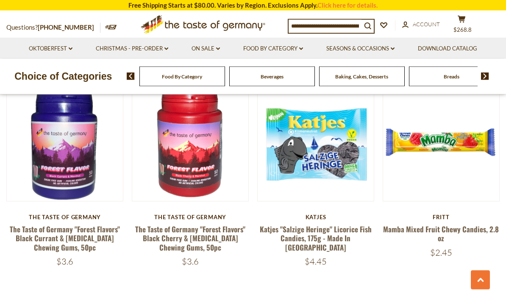
scroll to position [1873, 0]
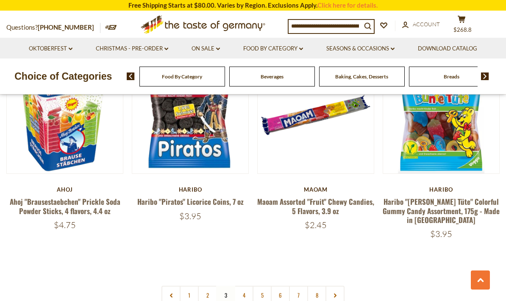
scroll to position [1879, 0]
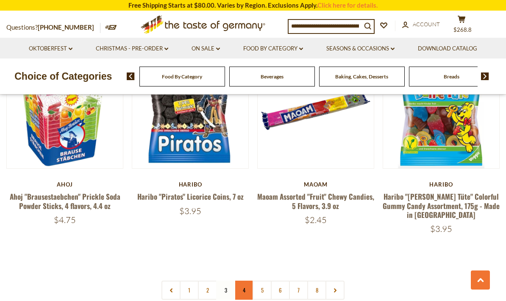
click at [248, 280] on link "4" at bounding box center [243, 289] width 19 height 19
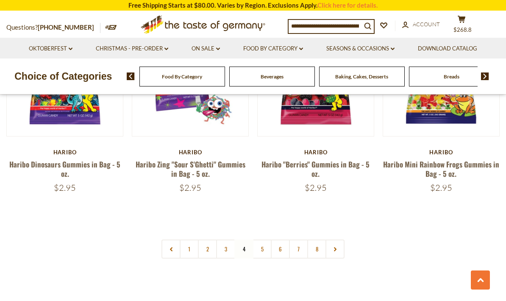
scroll to position [1944, 0]
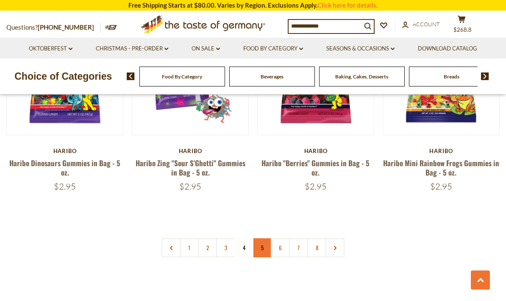
click at [268, 238] on link "5" at bounding box center [261, 247] width 19 height 19
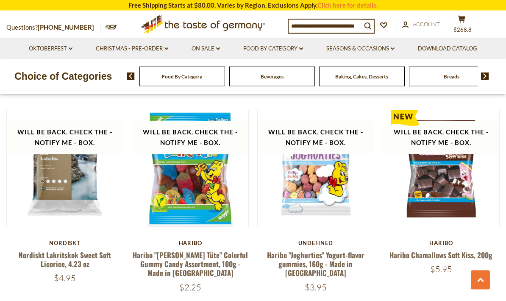
scroll to position [1234, 0]
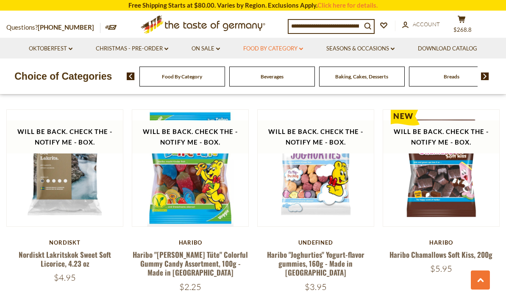
click at [281, 46] on link "Food By Category dropdown_arrow" at bounding box center [273, 48] width 60 height 9
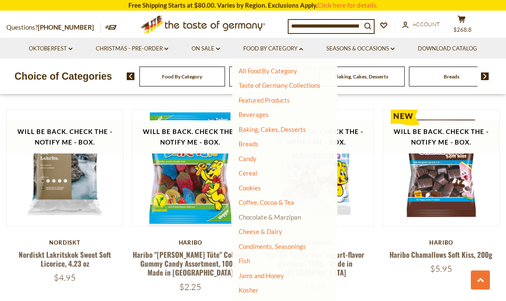
click at [293, 216] on link "Chocolate & Marzipan" at bounding box center [269, 217] width 62 height 8
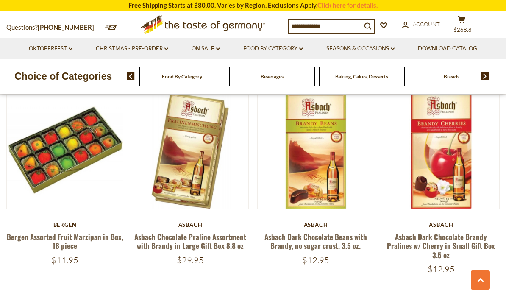
scroll to position [1867, 0]
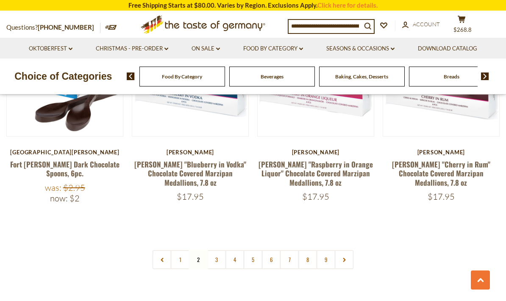
scroll to position [1952, 0]
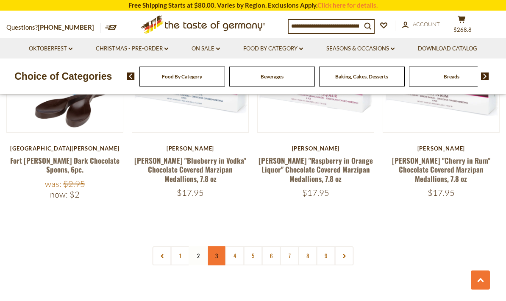
click at [218, 246] on link "3" at bounding box center [216, 255] width 19 height 19
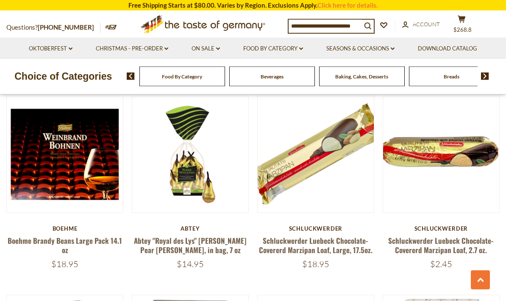
scroll to position [1473, 0]
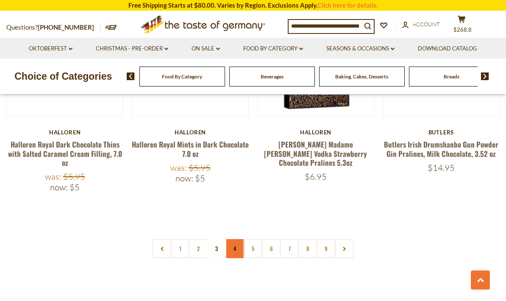
click at [237, 239] on link "4" at bounding box center [234, 248] width 19 height 19
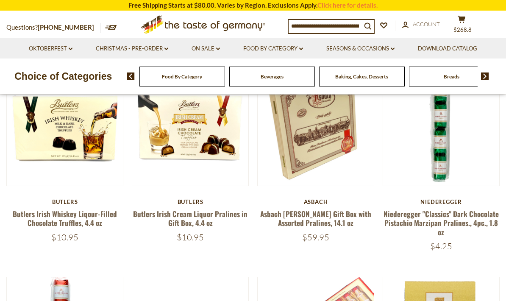
scroll to position [244, 0]
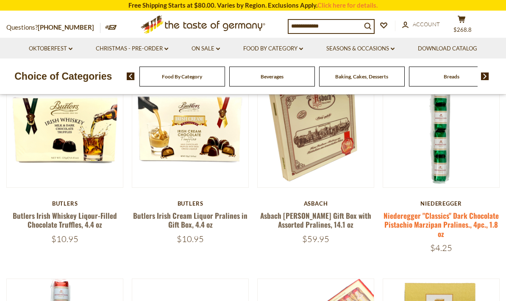
click at [450, 218] on link "Niederegger "Classics" Dark Chocolate Pistachio Marzipan Pralines., 4pc., 1.8 oz" at bounding box center [440, 224] width 115 height 29
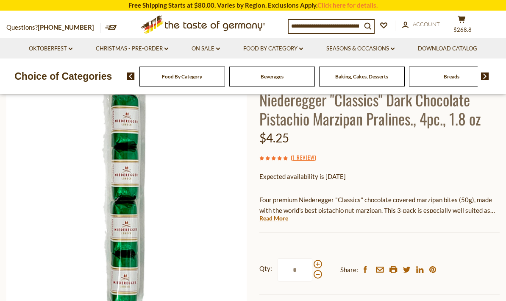
scroll to position [66, 0]
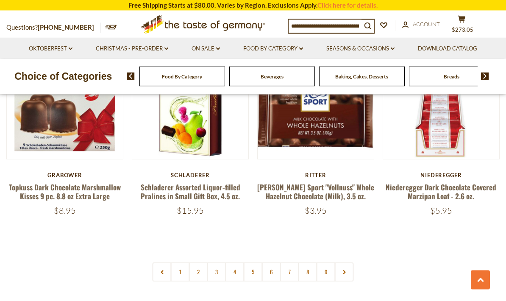
scroll to position [1915, 0]
click at [219, 262] on link "3" at bounding box center [216, 271] width 19 height 19
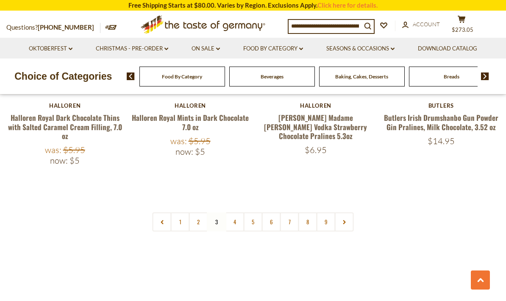
scroll to position [1992, 0]
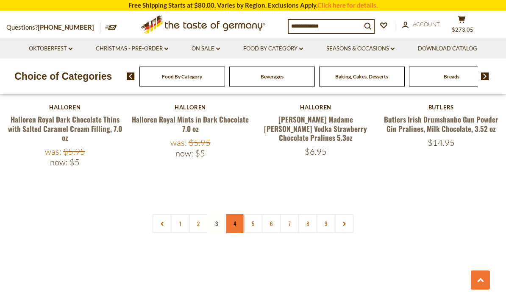
click at [237, 214] on link "4" at bounding box center [234, 223] width 19 height 19
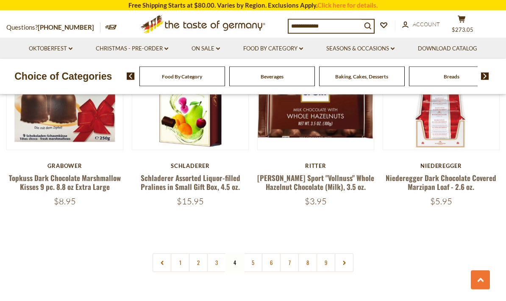
scroll to position [1924, 0]
click at [257, 253] on link "5" at bounding box center [253, 262] width 19 height 19
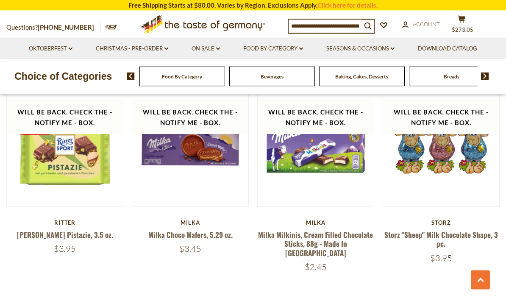
scroll to position [1832, 0]
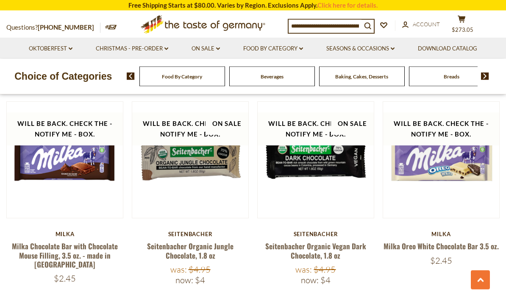
scroll to position [1036, 0]
click at [272, 47] on link "Food By Category dropdown_arrow" at bounding box center [273, 48] width 60 height 9
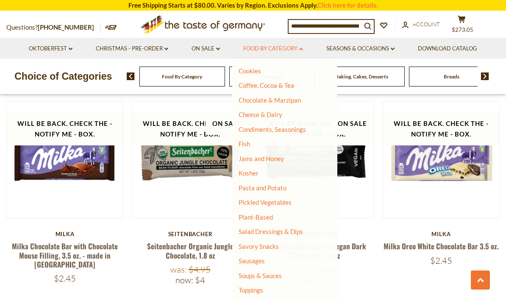
scroll to position [116, 0]
click at [268, 272] on link "Soups & Sauces" at bounding box center [259, 276] width 43 height 8
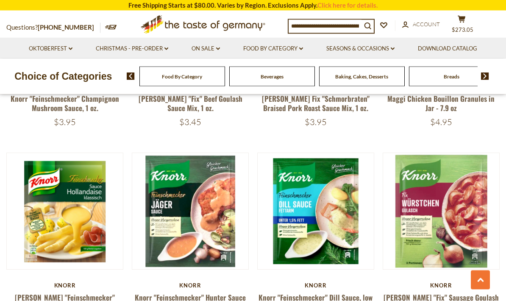
scroll to position [1269, 0]
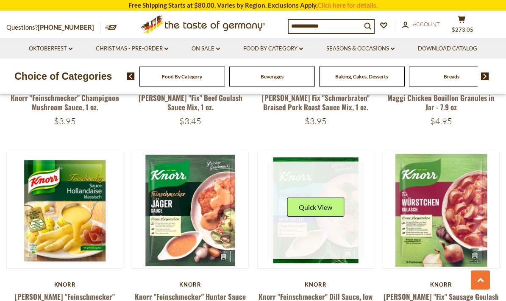
click at [338, 209] on link at bounding box center [315, 209] width 97 height 97
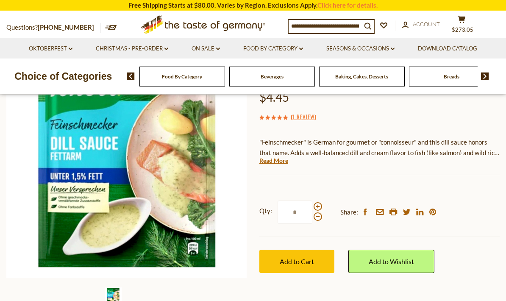
scroll to position [140, 0]
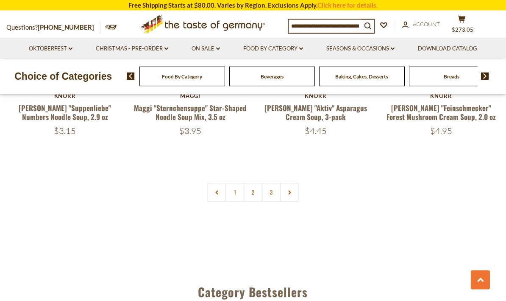
scroll to position [1863, 0]
click at [251, 183] on link "2" at bounding box center [253, 192] width 19 height 19
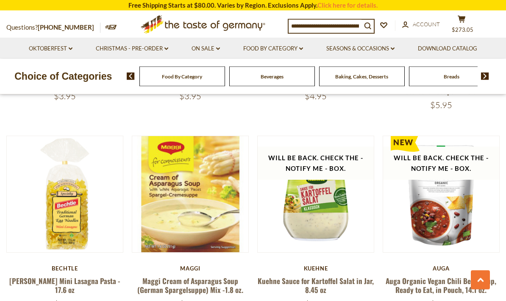
scroll to position [1056, 0]
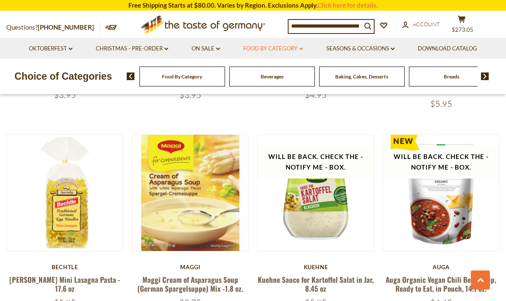
click at [280, 50] on link "Food By Category dropdown_arrow" at bounding box center [273, 48] width 60 height 9
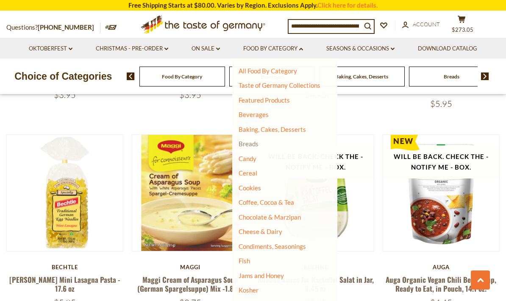
click at [252, 140] on link "Breads" at bounding box center [248, 144] width 20 height 8
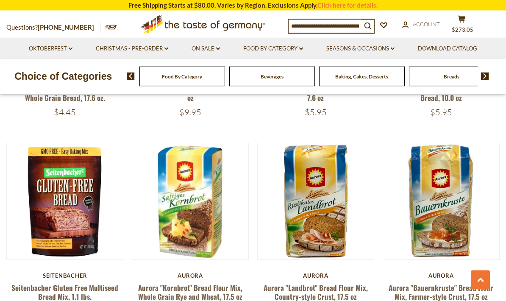
scroll to position [772, 0]
click at [279, 48] on link "Food By Category dropdown_arrow" at bounding box center [273, 48] width 60 height 9
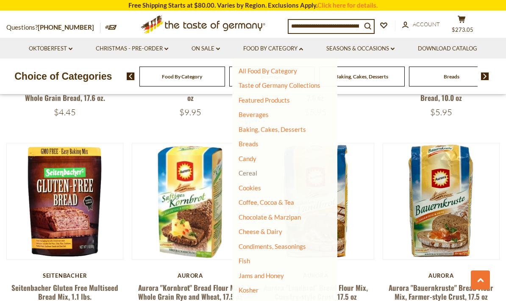
click at [252, 172] on link "Cereal" at bounding box center [247, 173] width 19 height 8
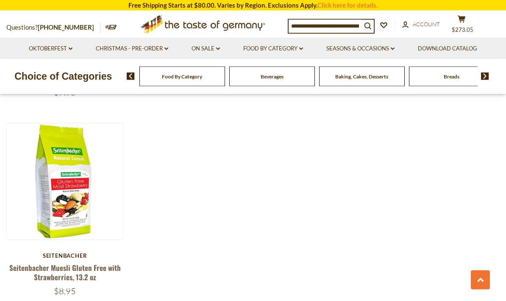
scroll to position [1026, 0]
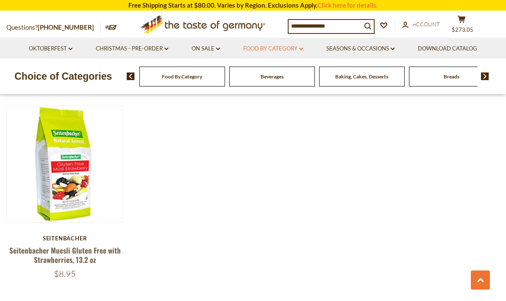
click link "Food By Category dropdown_arrow"
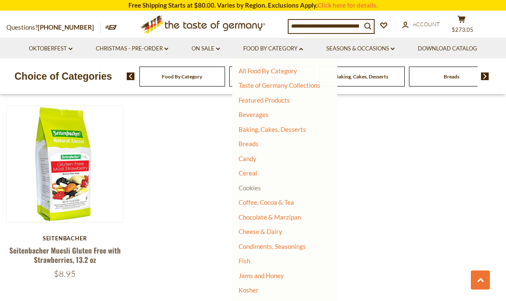
click link "Cookies"
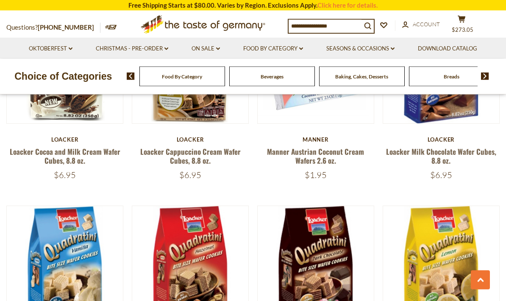
scroll to position [1325, 0]
click at [291, 49] on link "Food By Category dropdown_arrow" at bounding box center [273, 48] width 60 height 9
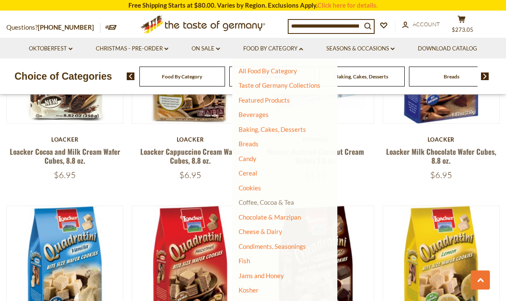
click at [290, 198] on link "Coffee, Cocoa & Tea" at bounding box center [265, 202] width 55 height 8
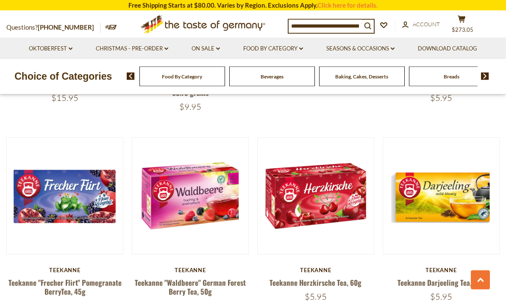
scroll to position [1201, 0]
click at [288, 49] on link "Food By Category dropdown_arrow" at bounding box center [273, 48] width 60 height 9
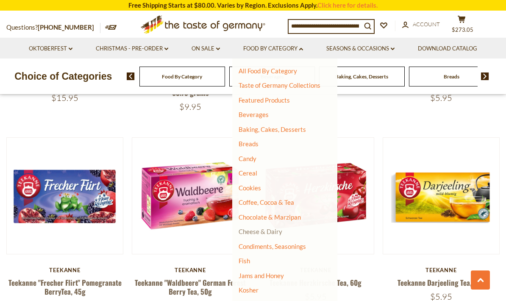
click at [278, 227] on link "Cheese & Dairy" at bounding box center [260, 231] width 44 height 8
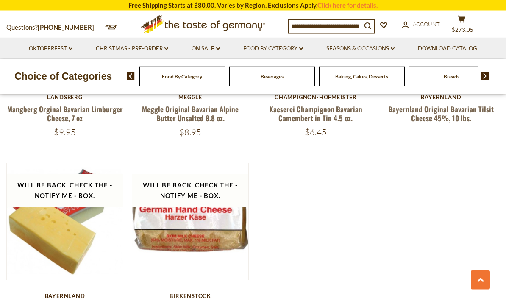
scroll to position [969, 0]
click at [288, 45] on link "Food By Category dropdown_arrow" at bounding box center [273, 48] width 60 height 9
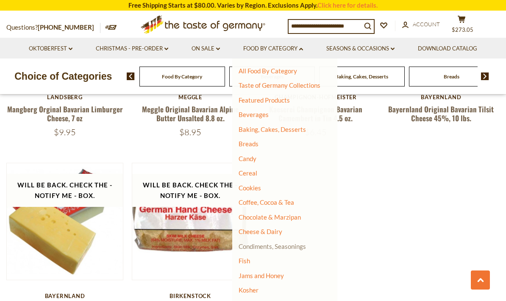
click at [295, 242] on link "Condiments, Seasonings" at bounding box center [271, 246] width 67 height 8
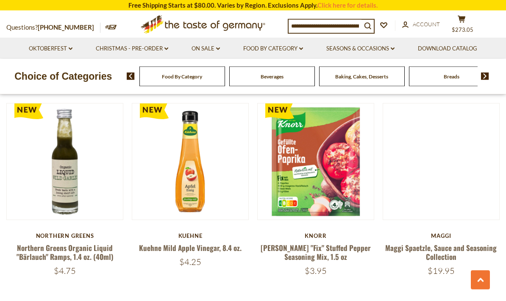
scroll to position [1850, 0]
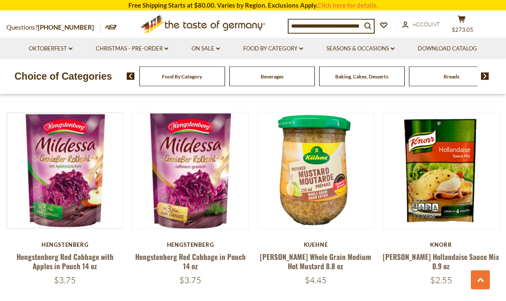
scroll to position [1626, 0]
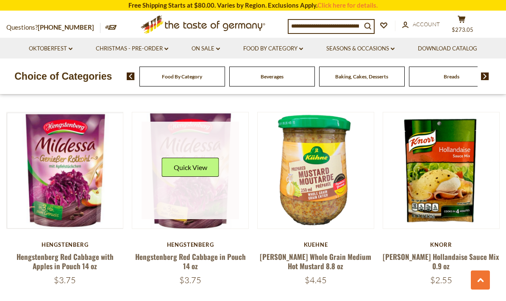
click at [211, 185] on link at bounding box center [189, 170] width 97 height 97
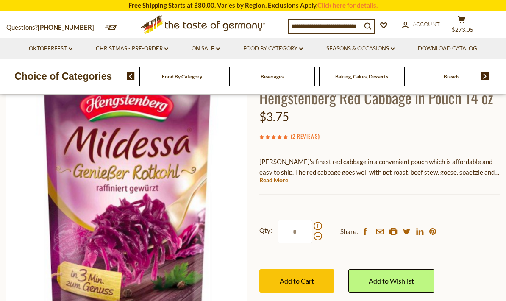
scroll to position [68, 0]
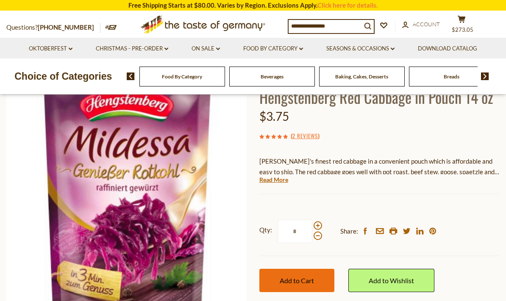
click at [303, 280] on span "Add to Cart" at bounding box center [297, 280] width 34 height 8
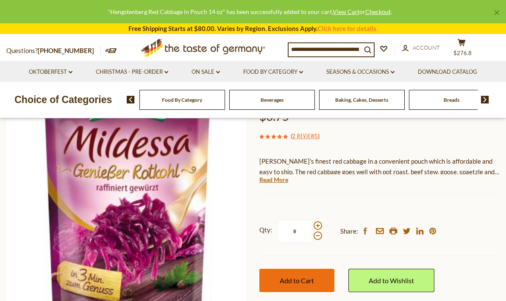
scroll to position [102, 0]
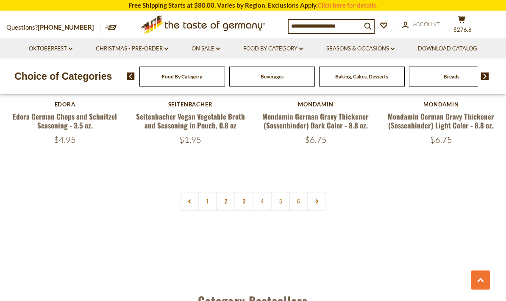
scroll to position [1965, 0]
click at [223, 191] on link "2" at bounding box center [225, 200] width 19 height 19
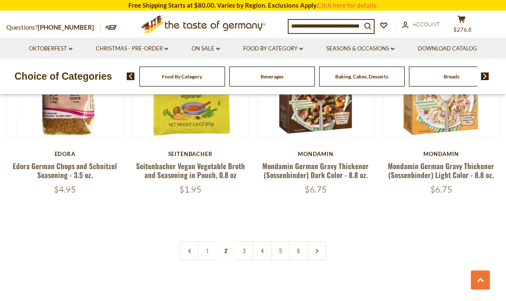
scroll to position [1923, 0]
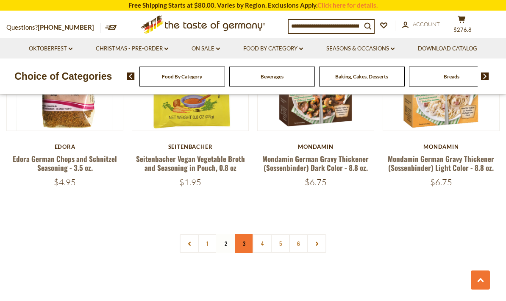
click at [246, 234] on link "3" at bounding box center [243, 243] width 19 height 19
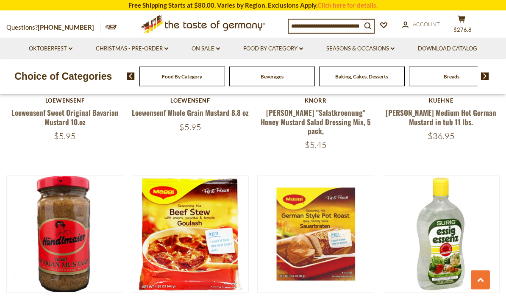
scroll to position [1760, 0]
click at [292, 44] on link "Food By Category dropdown_arrow" at bounding box center [273, 48] width 60 height 9
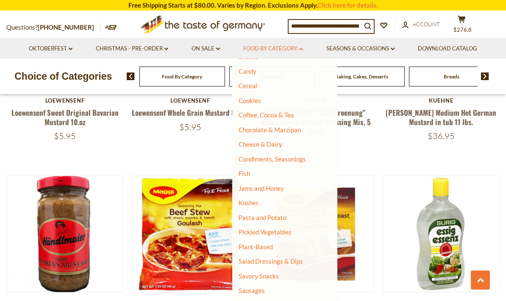
scroll to position [96, 0]
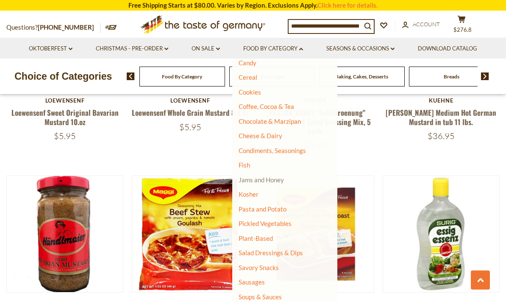
click at [280, 176] on link "Jams and Honey" at bounding box center [260, 180] width 45 height 8
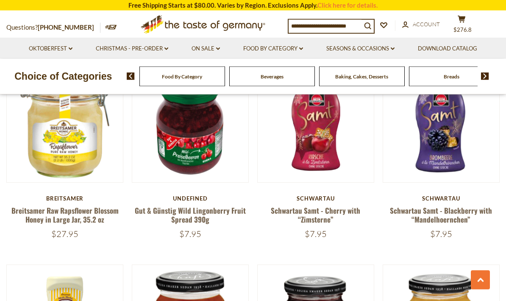
scroll to position [858, 0]
click at [282, 48] on link "Food By Category dropdown_arrow" at bounding box center [273, 48] width 60 height 9
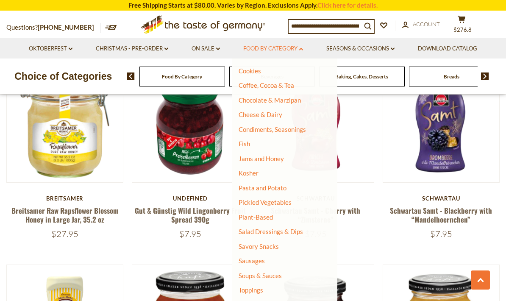
scroll to position [116, 0]
click at [273, 236] on ul "All Food By Category Taste of Germany Collections Featured Products [GEOGRAPHIC…" at bounding box center [281, 144] width 86 height 388
click at [266, 243] on link "Savory Snacks" at bounding box center [258, 247] width 40 height 8
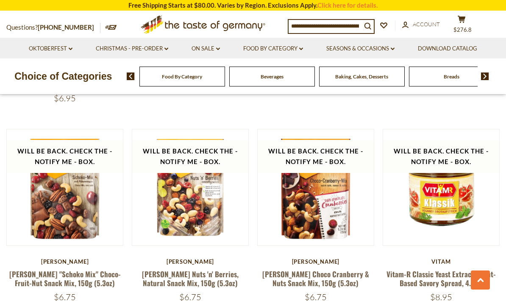
scroll to position [1639, 0]
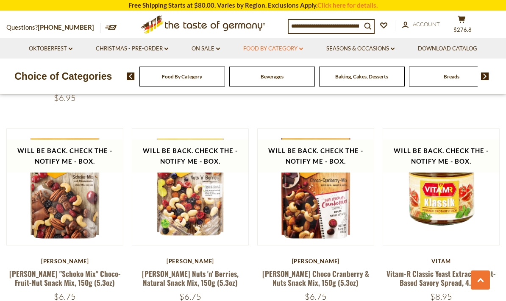
click at [277, 47] on link "Food By Category dropdown_arrow" at bounding box center [273, 48] width 60 height 9
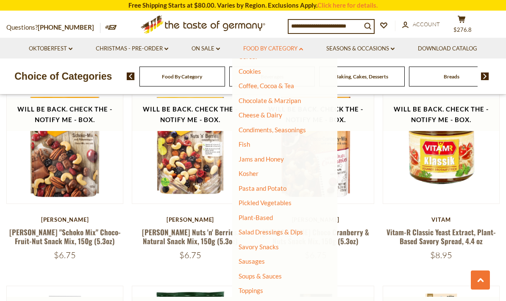
scroll to position [1680, 0]
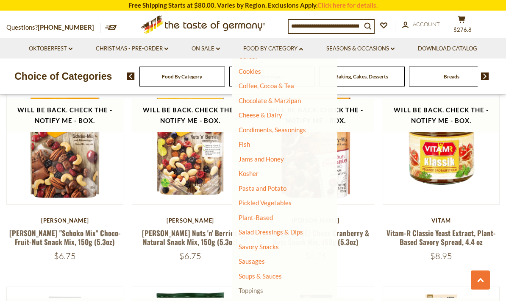
click at [262, 286] on link "Toppings" at bounding box center [250, 290] width 25 height 8
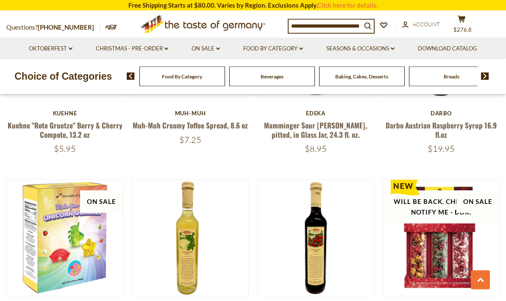
scroll to position [609, 0]
click at [289, 48] on link "Food By Category dropdown_arrow" at bounding box center [273, 48] width 60 height 9
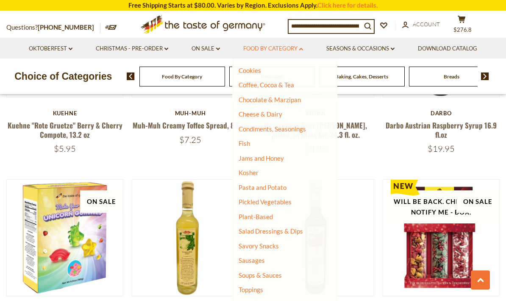
scroll to position [116, 0]
click at [279, 299] on link "Health & Wellness" at bounding box center [264, 305] width 52 height 12
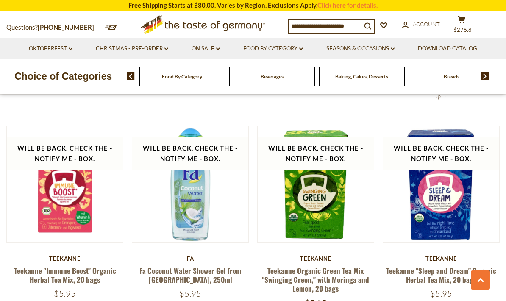
scroll to position [1823, 0]
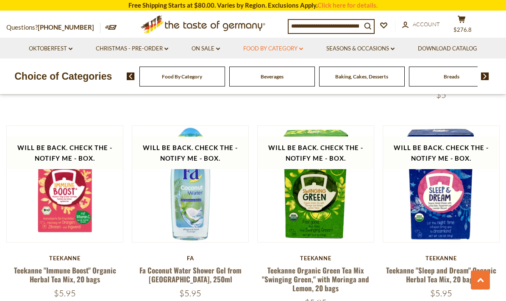
click at [282, 49] on link "Food By Category dropdown_arrow" at bounding box center [273, 48] width 60 height 9
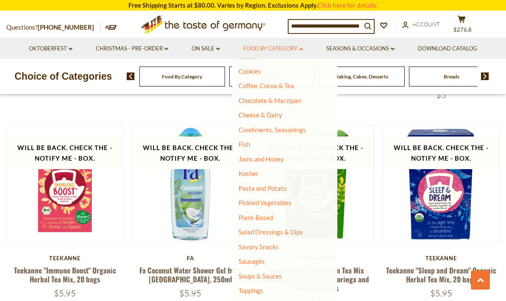
scroll to position [116, 0]
click at [291, 228] on link "Salad Dressings & Dips" at bounding box center [270, 232] width 64 height 8
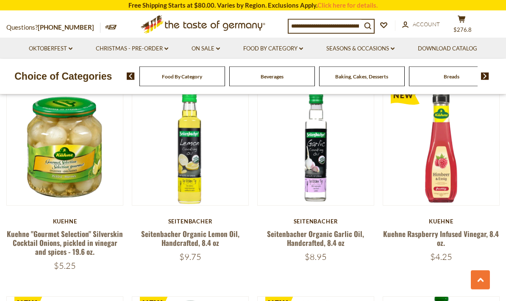
scroll to position [510, 0]
click at [297, 47] on link "Food By Category dropdown_arrow" at bounding box center [273, 48] width 60 height 9
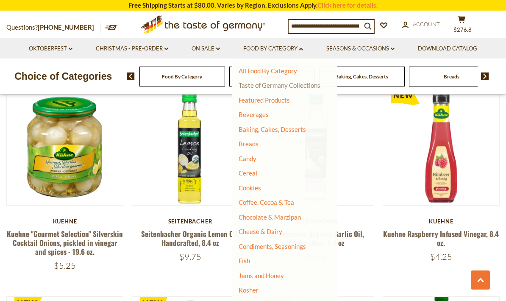
click at [304, 85] on link "Taste of Germany Collections" at bounding box center [279, 85] width 82 height 8
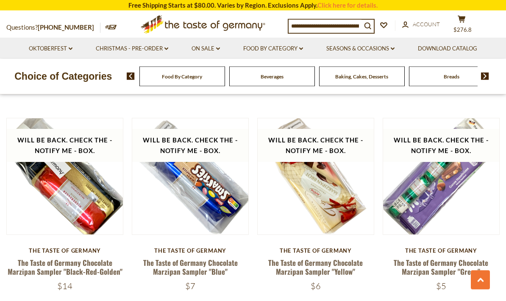
scroll to position [1492, 0]
click at [464, 24] on button "cart $276.8" at bounding box center [460, 25] width 25 height 21
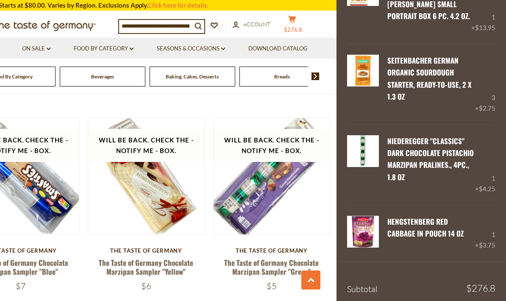
scroll to position [526, 0]
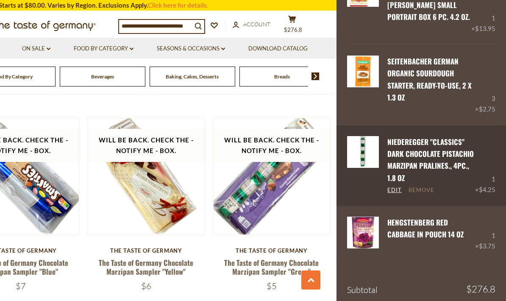
click at [427, 186] on link "Remove" at bounding box center [421, 190] width 26 height 8
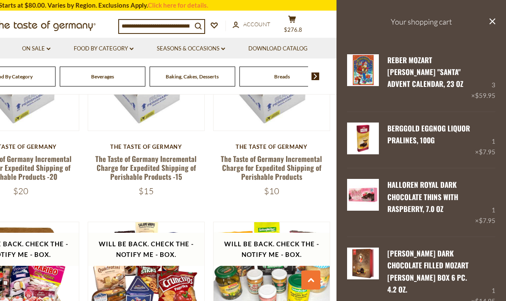
scroll to position [787, 0]
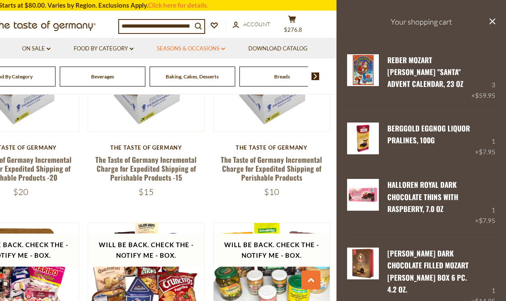
click at [208, 49] on link "Seasons & Occasions dropdown_arrow" at bounding box center [191, 48] width 68 height 9
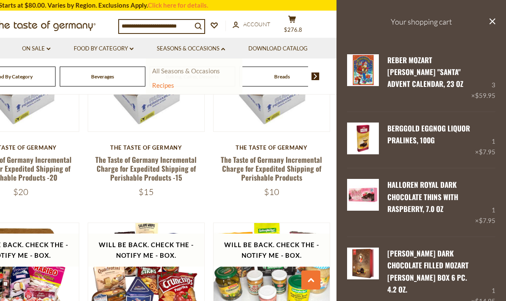
click at [195, 70] on link "All Seasons & Occasions" at bounding box center [186, 71] width 68 height 8
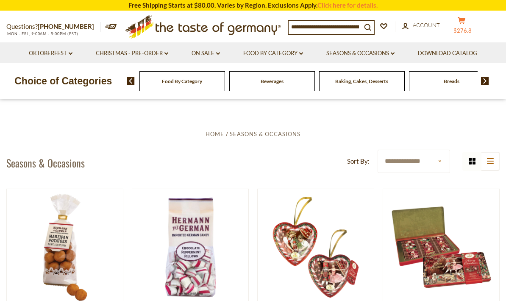
click at [465, 27] on span "$276.8" at bounding box center [462, 30] width 18 height 7
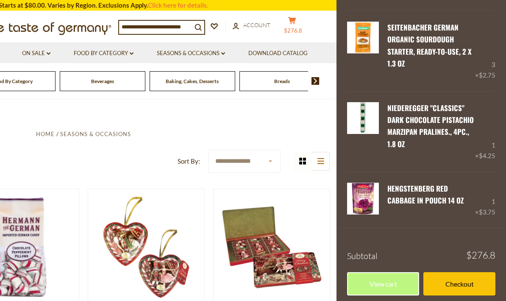
scroll to position [559, 0]
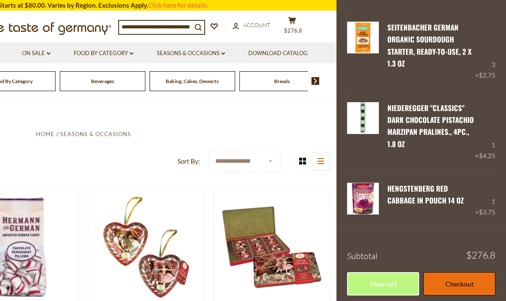
click at [465, 277] on link "Checkout" at bounding box center [459, 283] width 72 height 23
